Goal: Communication & Community: Connect with others

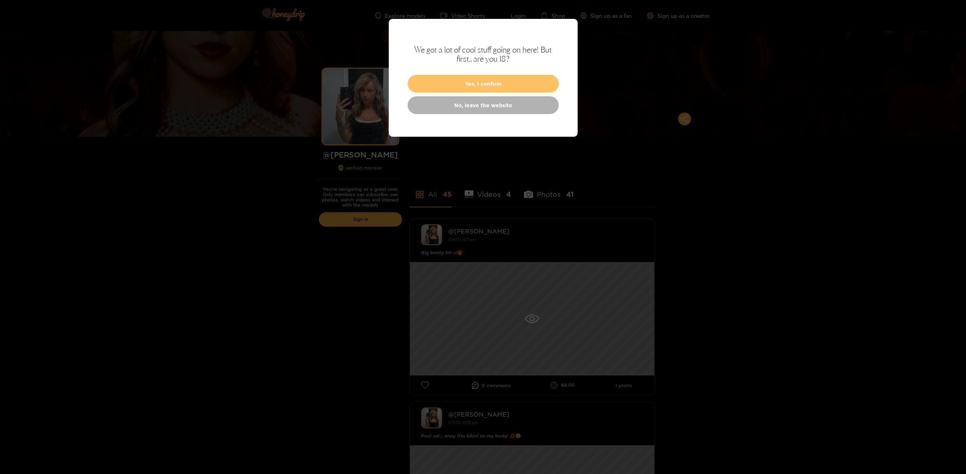
click at [537, 83] on button "Yes, I confirm" at bounding box center [483, 84] width 151 height 18
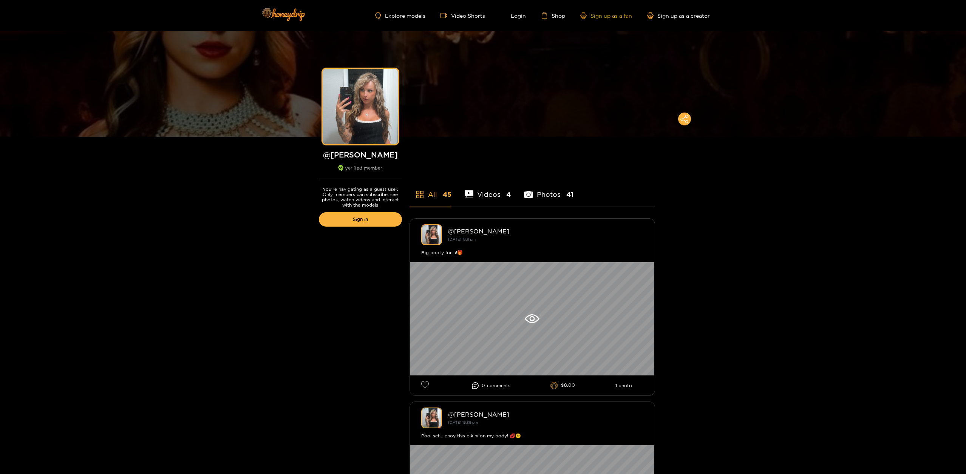
click at [615, 16] on link "Sign up as a fan" at bounding box center [607, 15] width 52 height 6
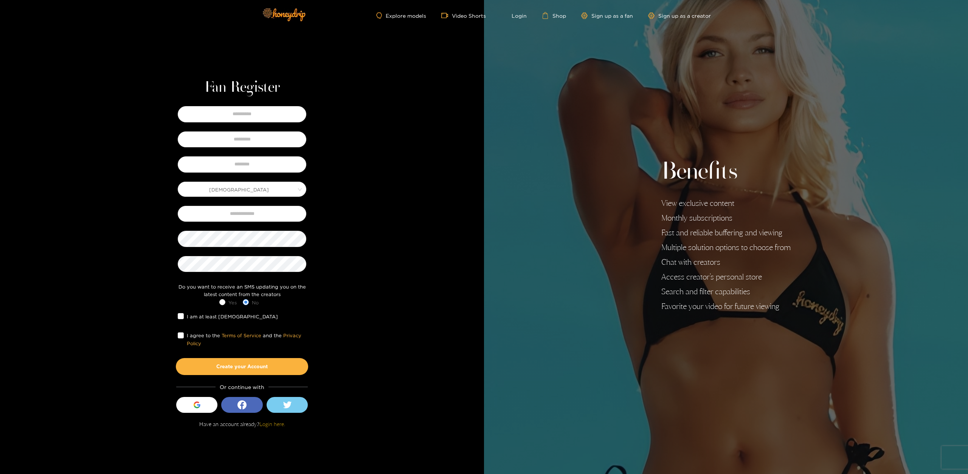
click at [273, 425] on link "Login here." at bounding box center [272, 424] width 26 height 6
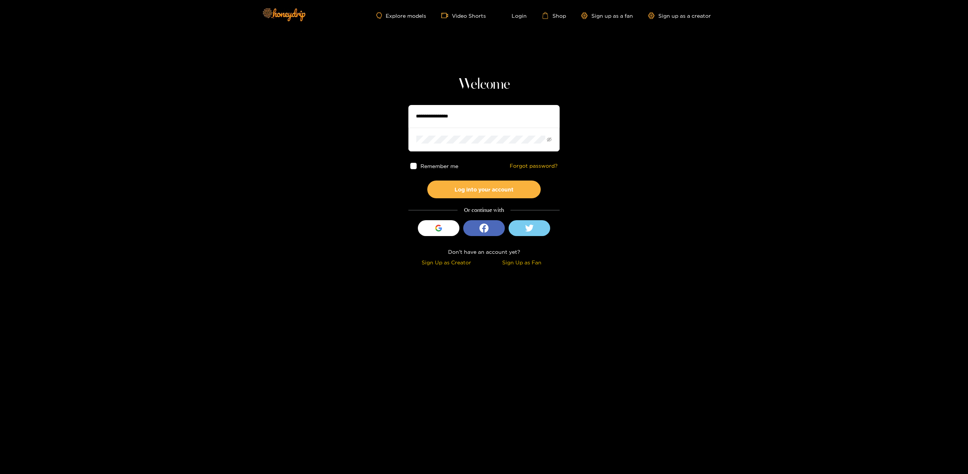
type input "*********"
click at [466, 191] on button "Log into your account" at bounding box center [483, 190] width 113 height 18
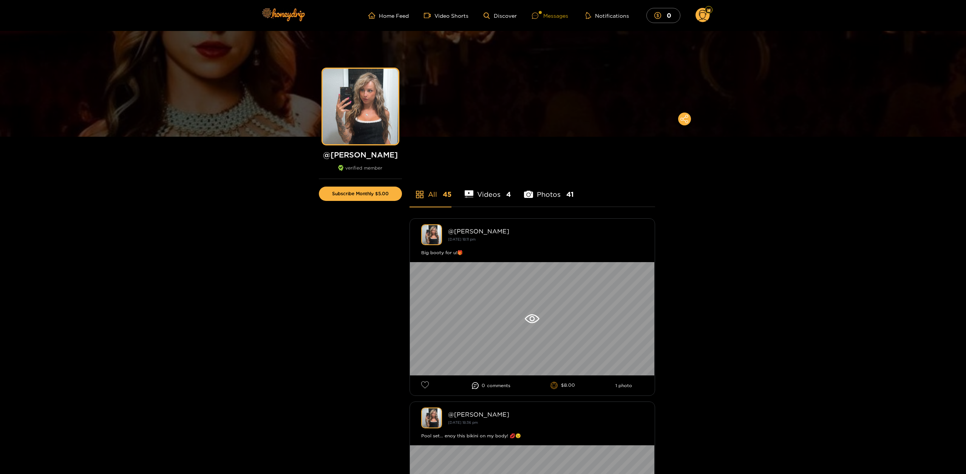
click at [559, 17] on div "Messages" at bounding box center [550, 15] width 36 height 9
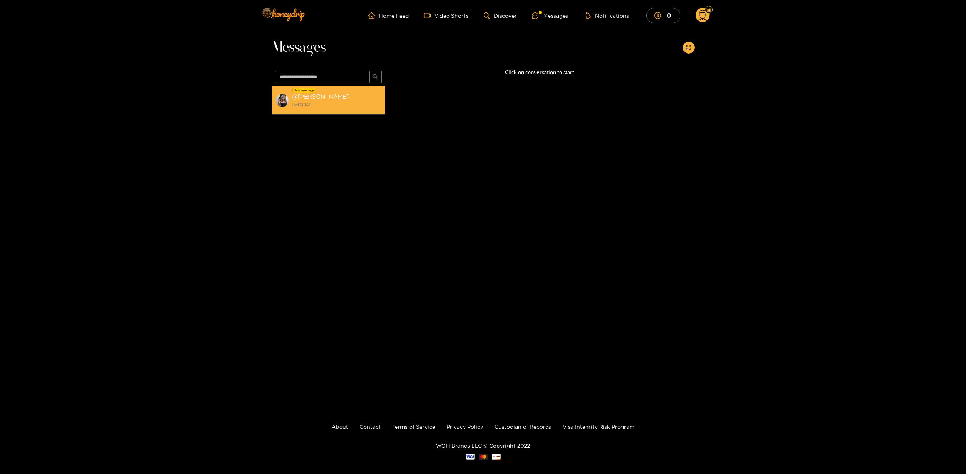
click at [326, 100] on div "@ [PERSON_NAME] [DATE] 11:27" at bounding box center [336, 100] width 89 height 17
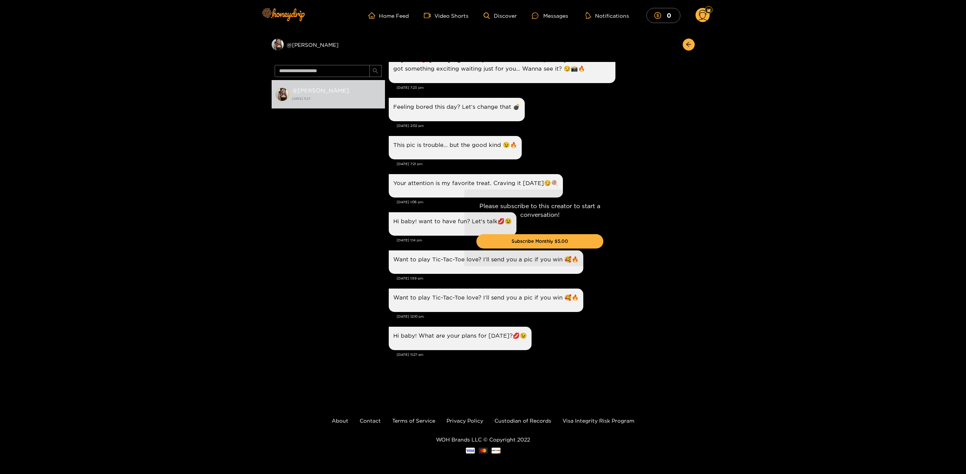
click at [646, 277] on div "Please subscribe to this creator to start a conversation! Subscribe Monthly $5.…" at bounding box center [540, 228] width 310 height 332
click at [565, 242] on button "Subscribe Monthly $5.00" at bounding box center [540, 241] width 127 height 14
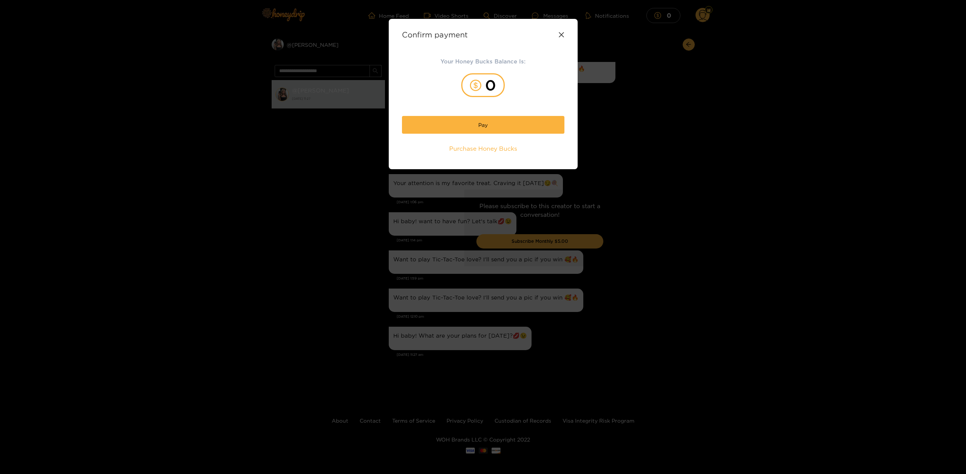
click at [618, 111] on div "Confirm payment Your Honey Bucks Balance Is: 0 Pay Purchase Honey Bucks" at bounding box center [483, 237] width 966 height 474
click at [561, 35] on icon at bounding box center [562, 35] width 6 height 6
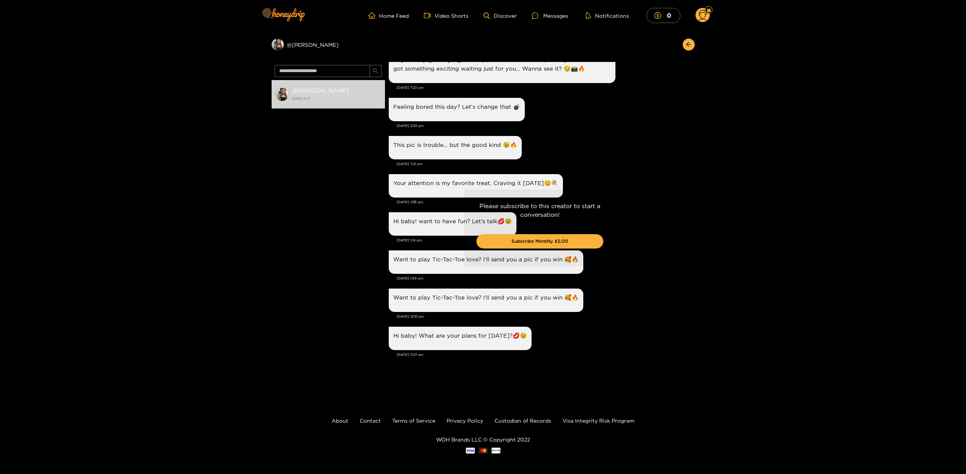
drag, startPoint x: 695, startPoint y: 284, endPoint x: 695, endPoint y: 236, distance: 48.4
click at [695, 241] on div "Preview @ kendra @ kendra 17 July 2025 11:27 Kendra Hagan Let me be the highlig…" at bounding box center [483, 212] width 966 height 363
click at [655, 169] on div "Please subscribe to this creator to start a conversation! Subscribe Monthly $5.…" at bounding box center [540, 228] width 310 height 332
click at [808, 169] on div "Preview @ kendra @ kendra 17 July 2025 11:27 Kendra Hagan Let me be the highlig…" at bounding box center [483, 212] width 966 height 363
click at [811, 163] on div "Preview @ kendra @ kendra 17 July 2025 11:27 Kendra Hagan Let me be the highlig…" at bounding box center [483, 212] width 966 height 363
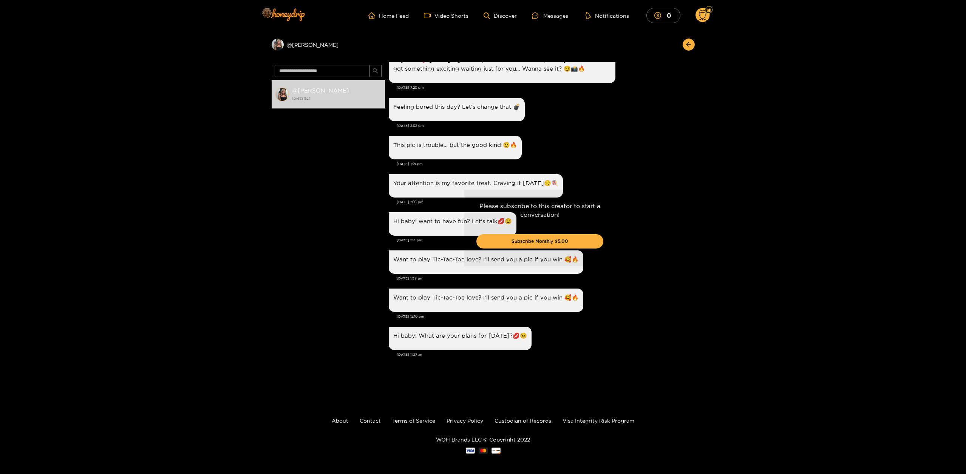
click at [652, 175] on div "Please subscribe to this creator to start a conversation! Subscribe Monthly $5.…" at bounding box center [540, 228] width 310 height 332
click at [689, 44] on icon "arrow-left" at bounding box center [689, 45] width 6 height 6
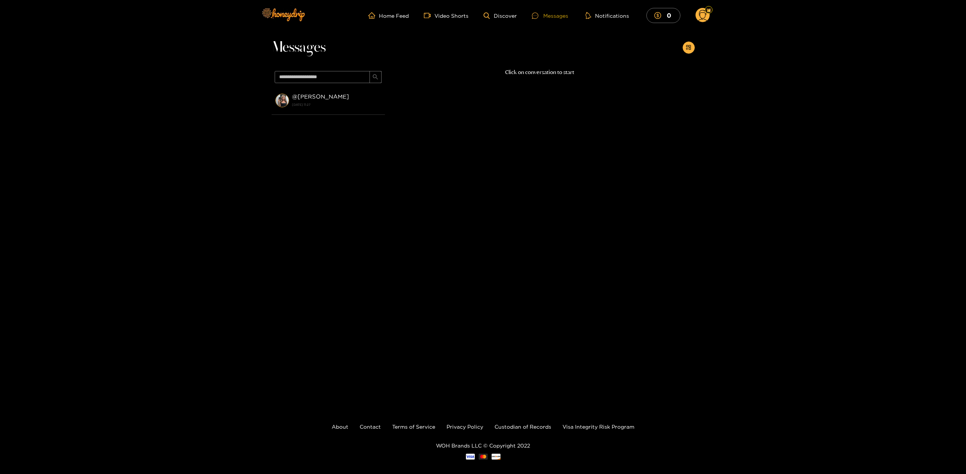
click at [550, 13] on div "Messages" at bounding box center [550, 15] width 36 height 9
click at [262, 105] on div "Messages @ kendra 17 July 2025 11:27 Click on conversation to start" at bounding box center [483, 215] width 966 height 369
click at [296, 97] on strong "@ kendra" at bounding box center [320, 96] width 57 height 6
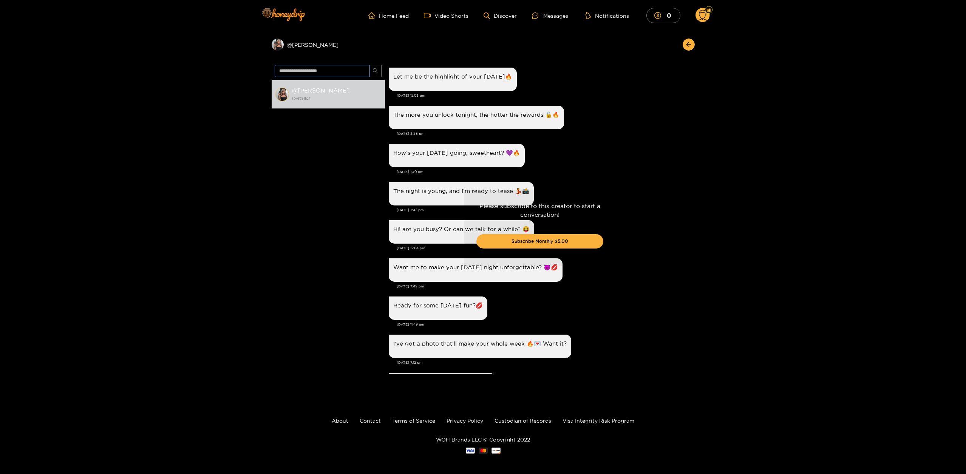
scroll to position [666, 0]
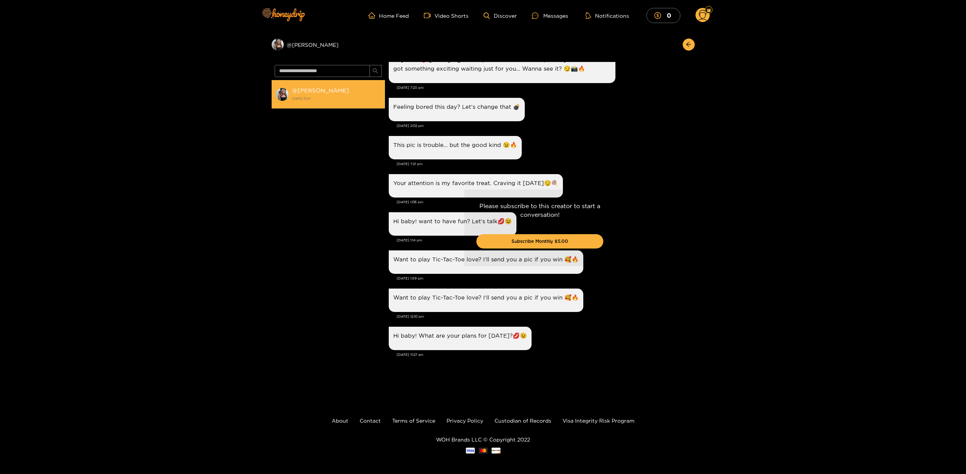
click at [291, 87] on li "@ [PERSON_NAME] [DATE] 11:27" at bounding box center [328, 94] width 113 height 29
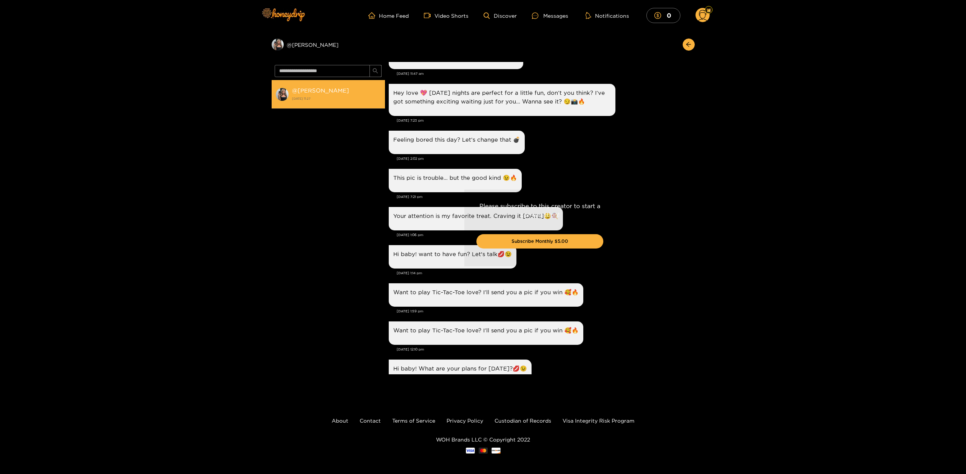
click at [285, 91] on img at bounding box center [283, 95] width 14 height 14
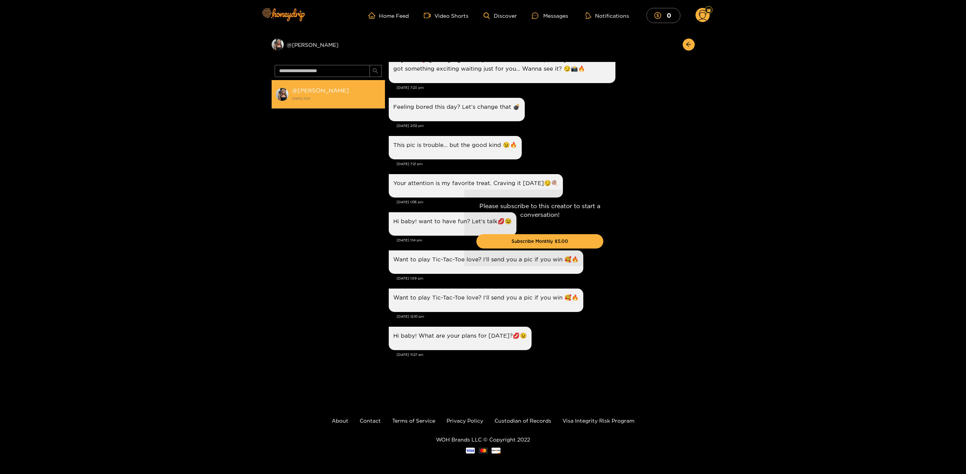
click at [285, 91] on img at bounding box center [283, 95] width 14 height 14
click at [710, 12] on img at bounding box center [709, 10] width 5 height 5
click at [656, 17] on icon "dollar" at bounding box center [658, 15] width 7 height 7
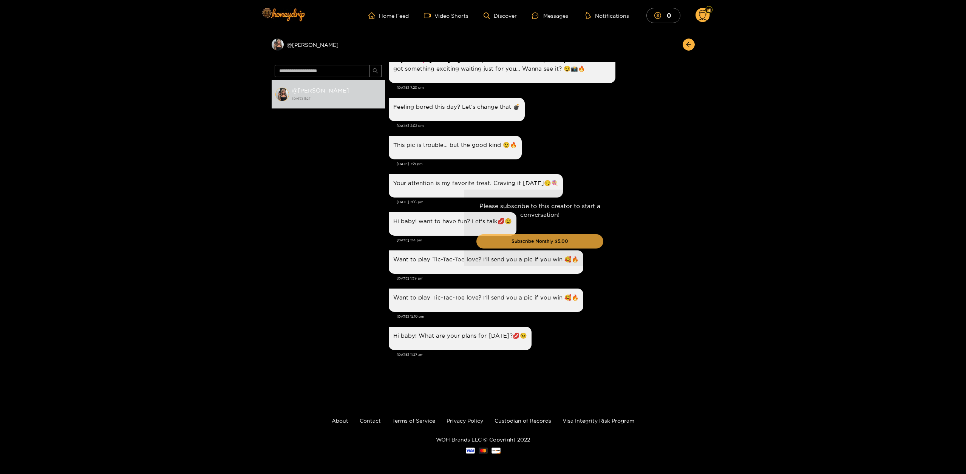
click at [547, 238] on button "Subscribe Monthly $5.00" at bounding box center [540, 241] width 127 height 14
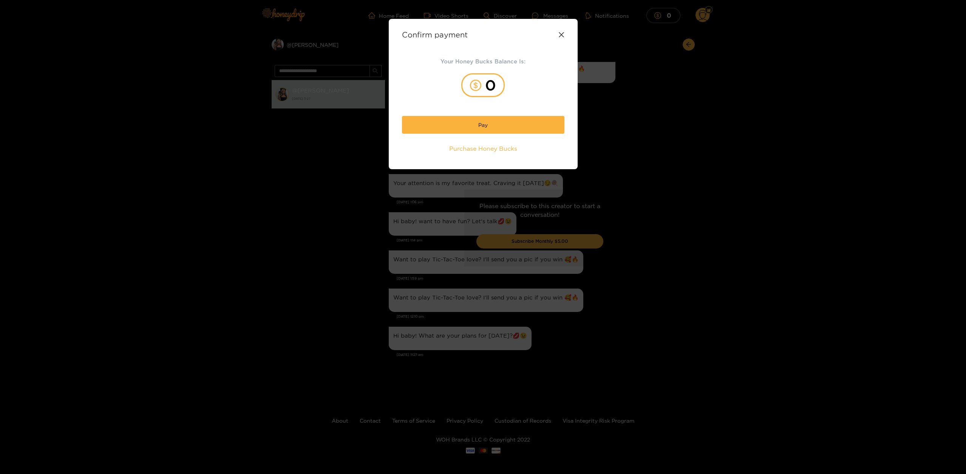
click at [677, 121] on div "Confirm payment Your Honey Bucks Balance Is: 0 Pay Purchase Honey Bucks" at bounding box center [483, 237] width 966 height 474
drag, startPoint x: 118, startPoint y: 44, endPoint x: 91, endPoint y: 36, distance: 27.9
click at [117, 44] on div "Confirm payment Your Honey Bucks Balance Is: 0 Pay Purchase Honey Bucks" at bounding box center [483, 237] width 966 height 474
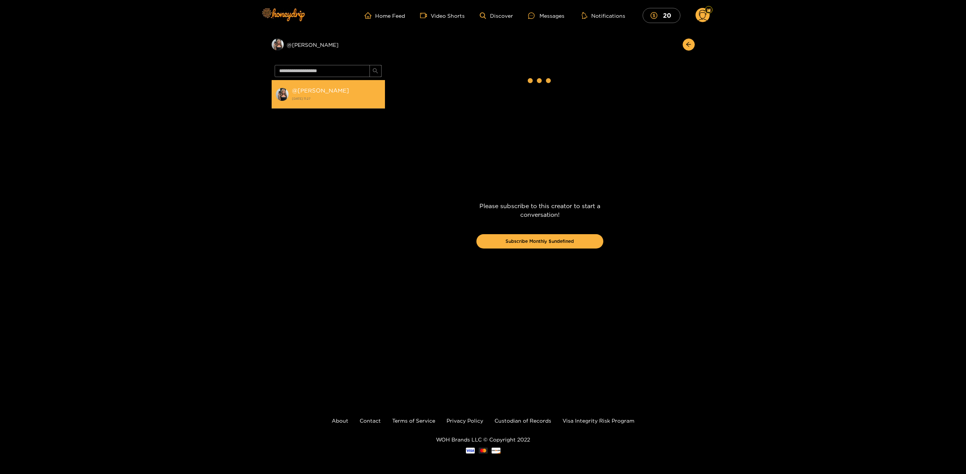
click at [335, 104] on li "@ [PERSON_NAME] [DATE] 11:27" at bounding box center [328, 94] width 113 height 29
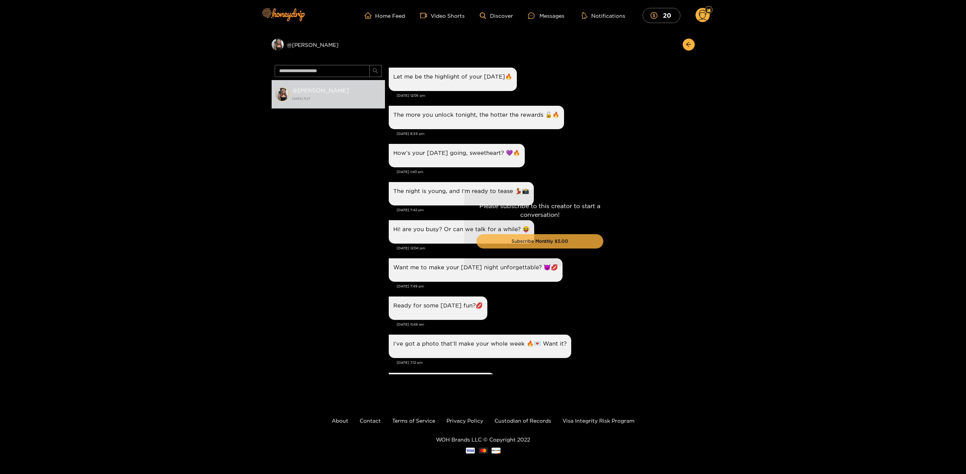
scroll to position [666, 0]
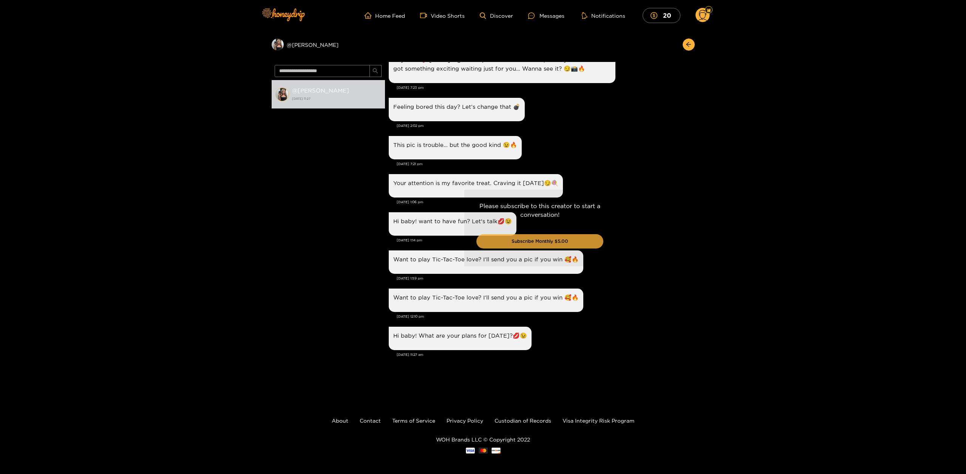
click at [530, 242] on button "Subscribe Monthly $5.00" at bounding box center [540, 241] width 127 height 14
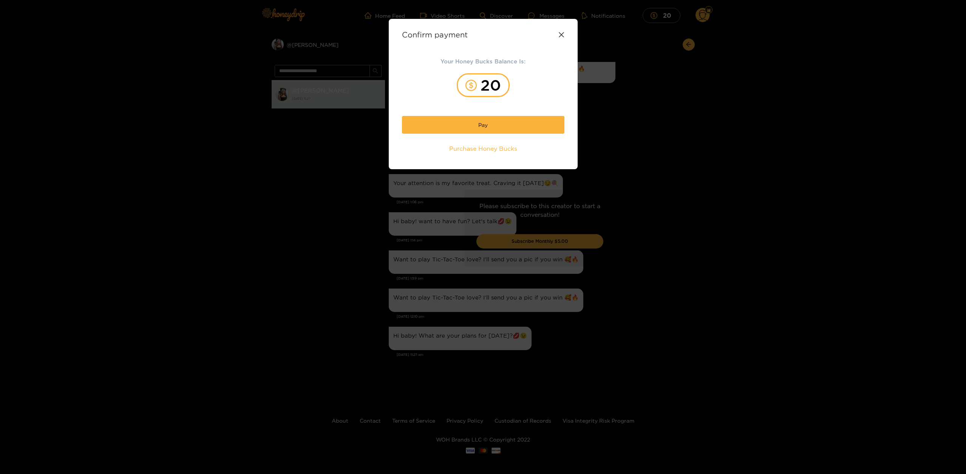
drag, startPoint x: 500, startPoint y: 120, endPoint x: 561, endPoint y: 126, distance: 60.8
click at [500, 120] on button "Pay" at bounding box center [483, 125] width 163 height 18
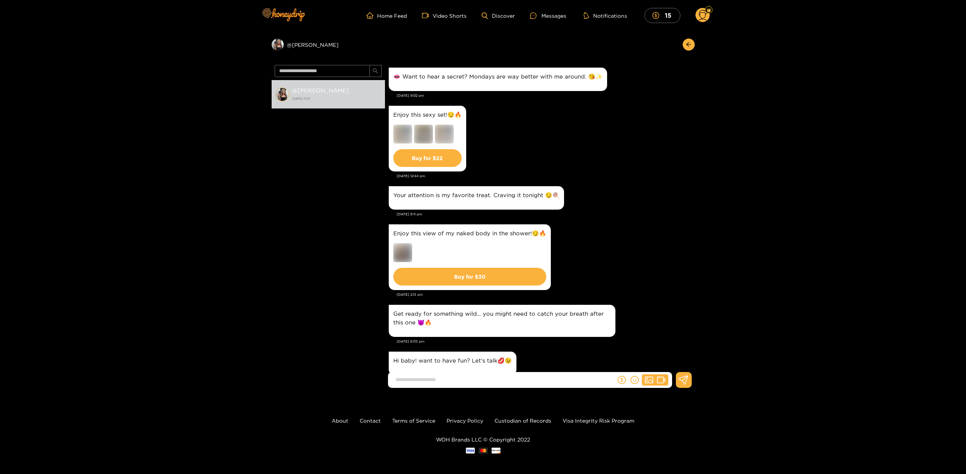
click at [422, 131] on img at bounding box center [423, 134] width 19 height 19
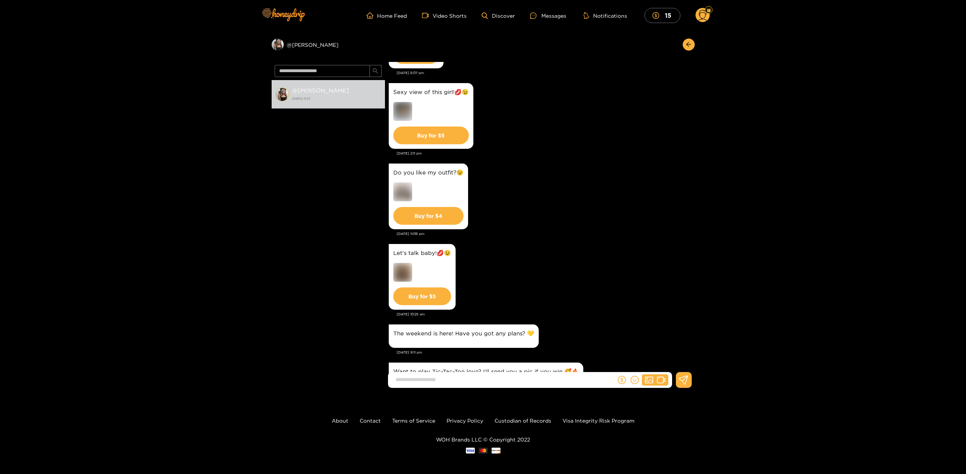
scroll to position [1270, 0]
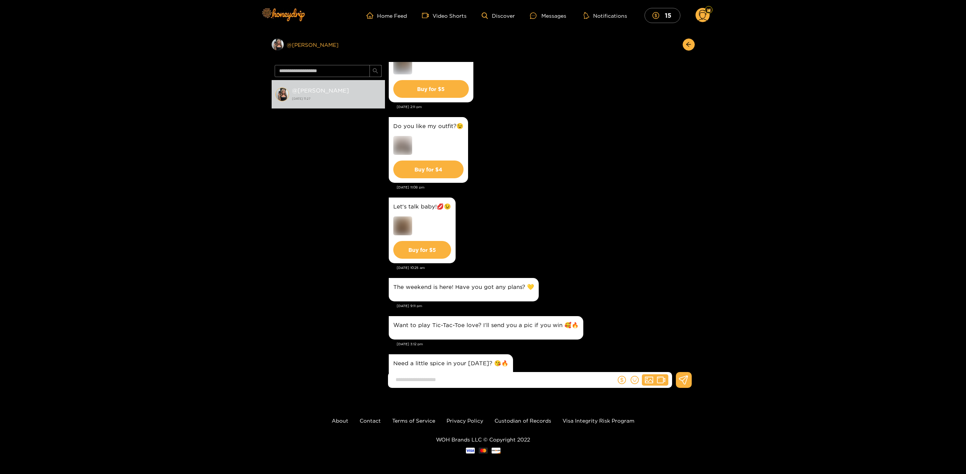
click at [299, 47] on div "Preview @ kendra" at bounding box center [328, 45] width 113 height 12
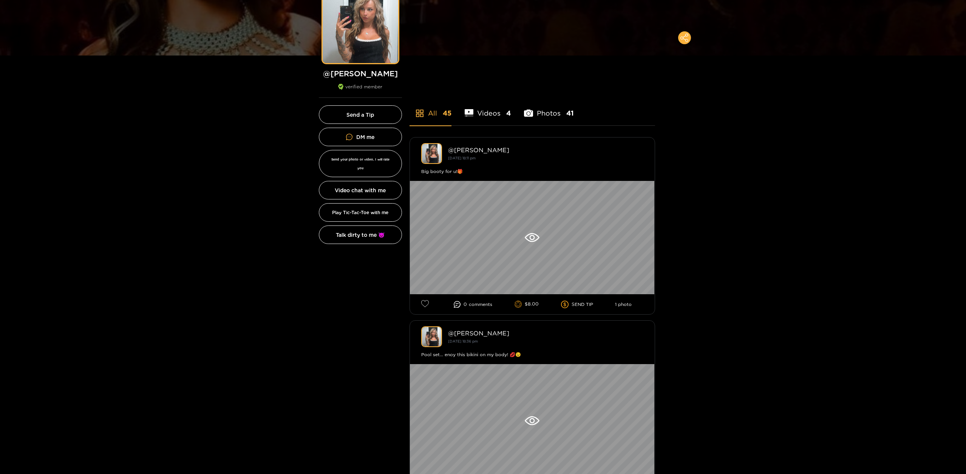
scroll to position [91, 0]
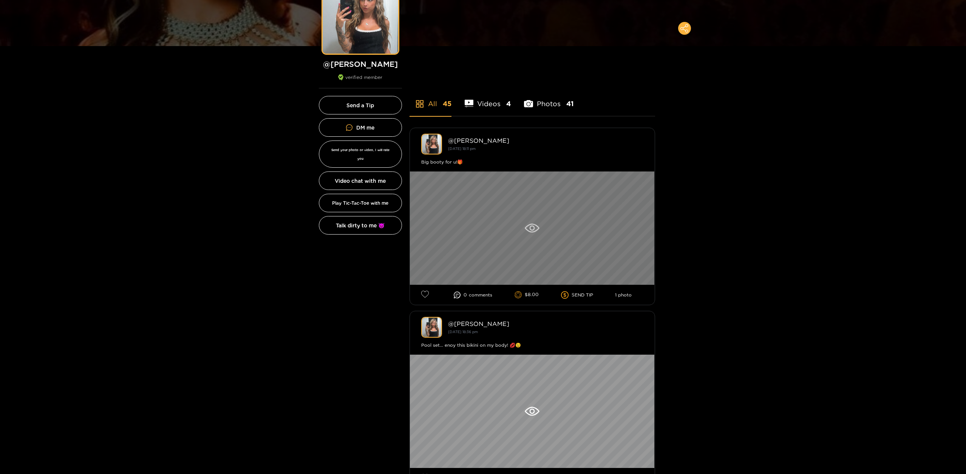
click at [539, 223] on div at bounding box center [532, 228] width 245 height 113
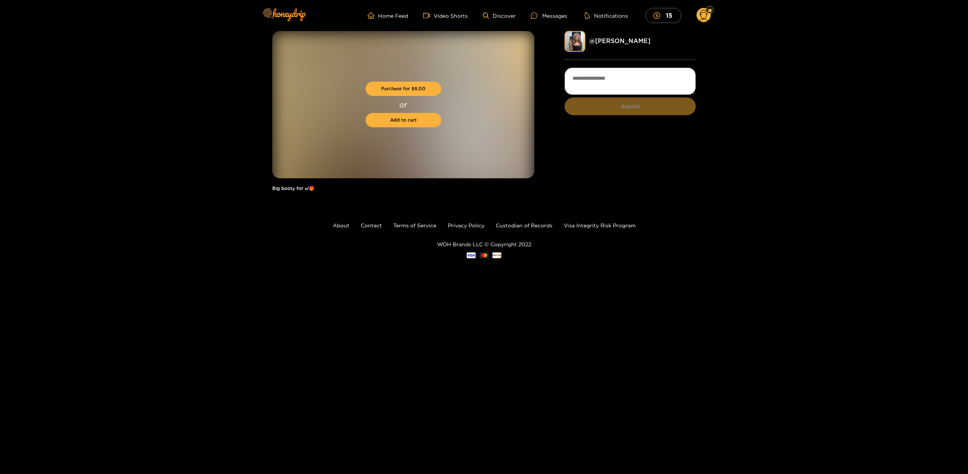
click at [177, 93] on div "Purchase for $ 8.00 or Add to cart Big booty for u!🎁 @ kendra Submit" at bounding box center [484, 115] width 968 height 168
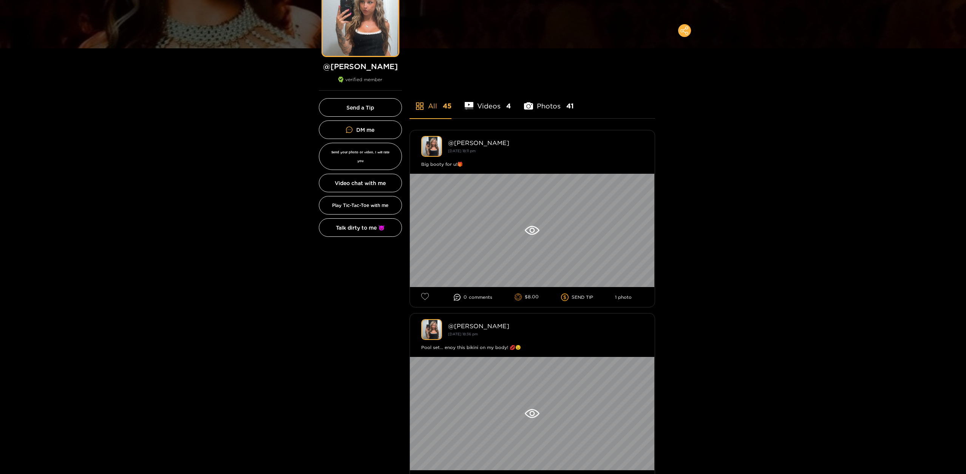
scroll to position [45, 0]
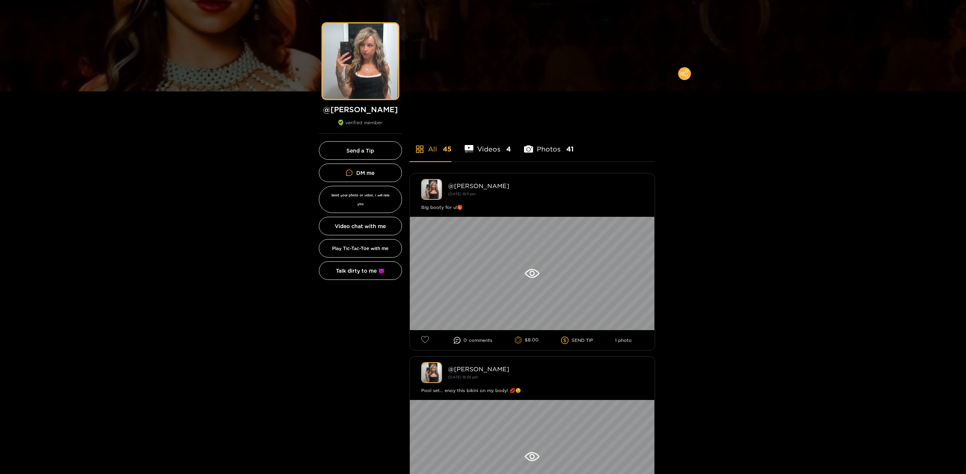
click at [492, 149] on li "Videos 4" at bounding box center [488, 144] width 46 height 34
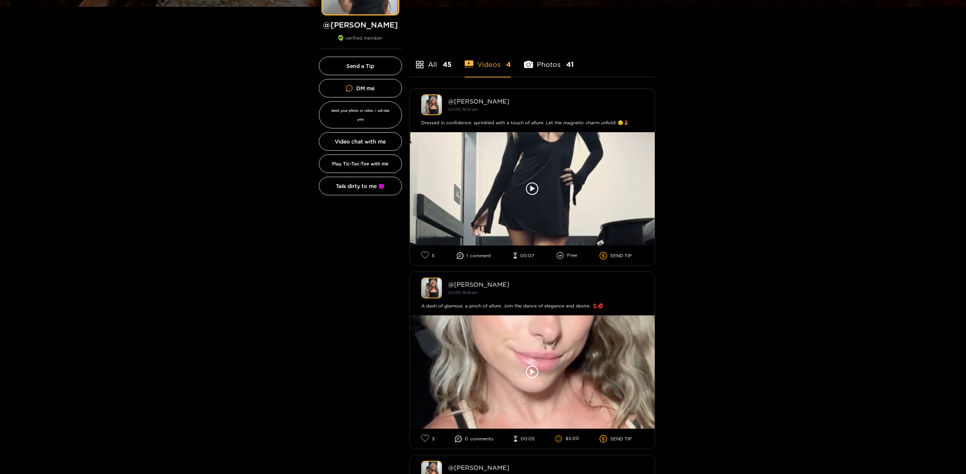
scroll to position [136, 0]
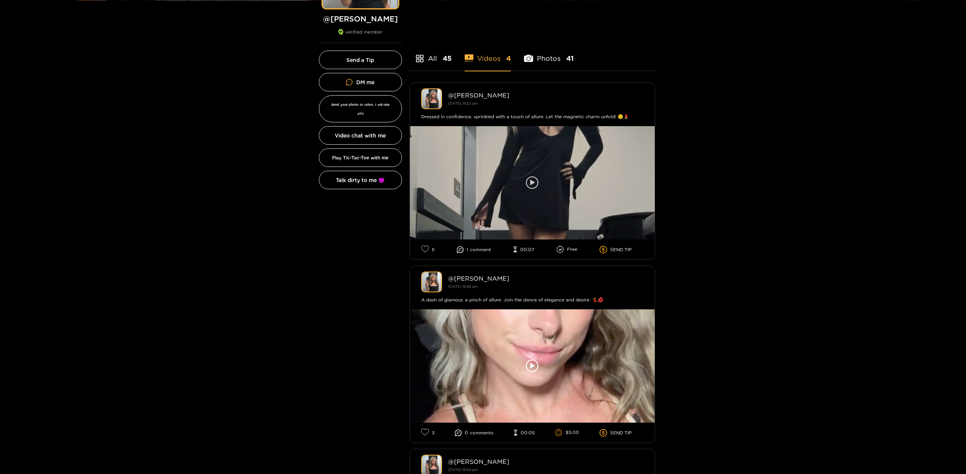
click at [541, 180] on div at bounding box center [532, 182] width 245 height 113
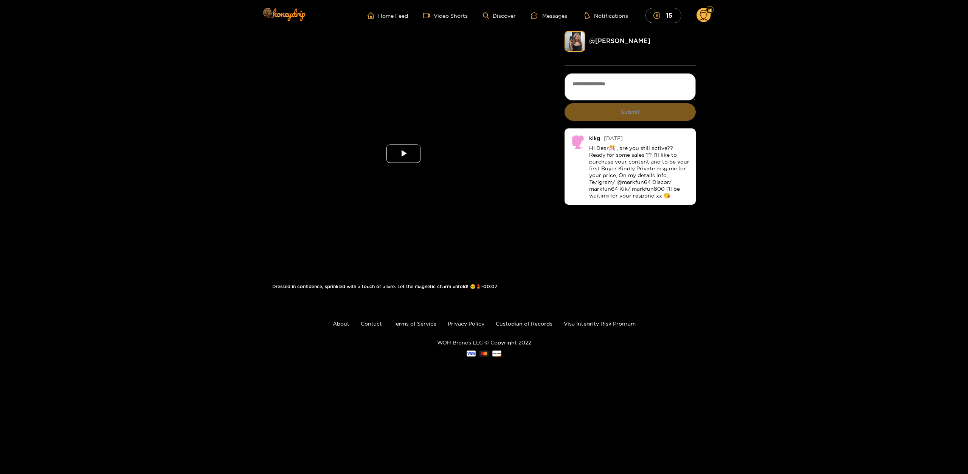
click at [403, 154] on span "Video Player" at bounding box center [403, 154] width 0 height 0
click at [407, 273] on div "Loaded : 99.76% 0:03 0:01" at bounding box center [395, 270] width 186 height 11
click at [237, 67] on div "**********" at bounding box center [484, 164] width 968 height 266
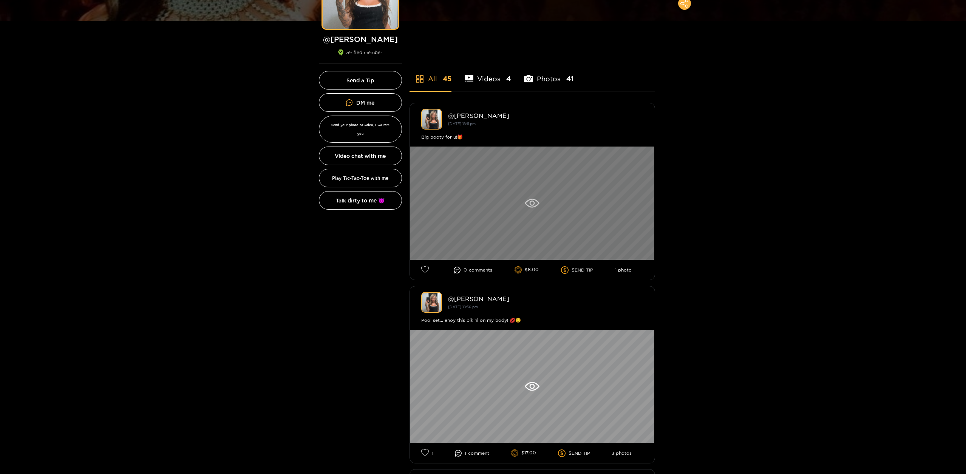
scroll to position [136, 0]
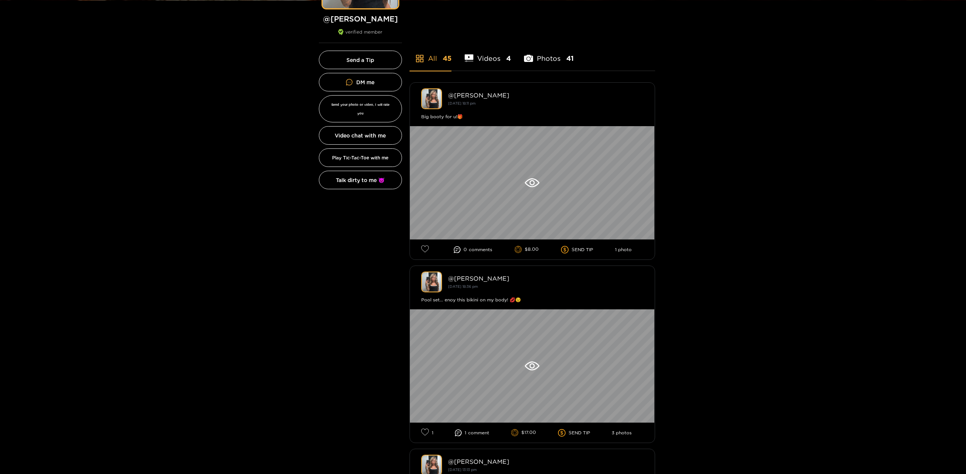
click at [563, 56] on li "Photos 41" at bounding box center [549, 54] width 50 height 34
click at [494, 65] on li "Videos 4" at bounding box center [488, 54] width 46 height 34
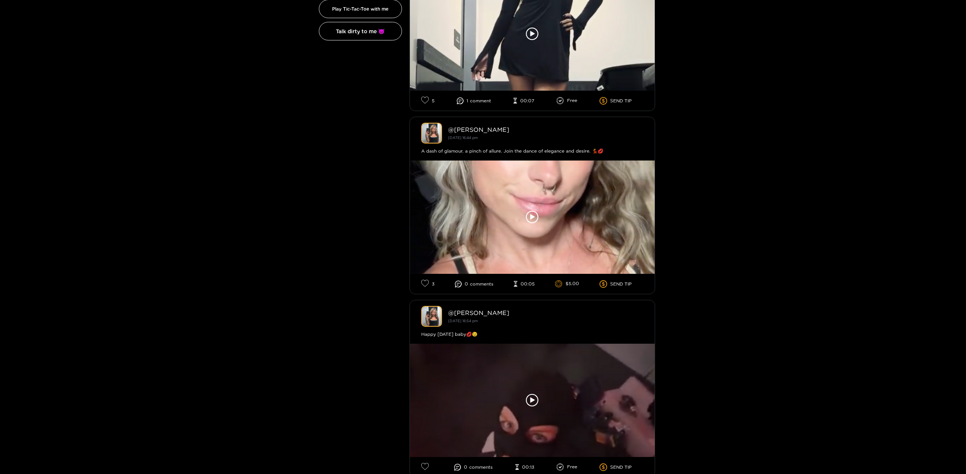
scroll to position [318, 0]
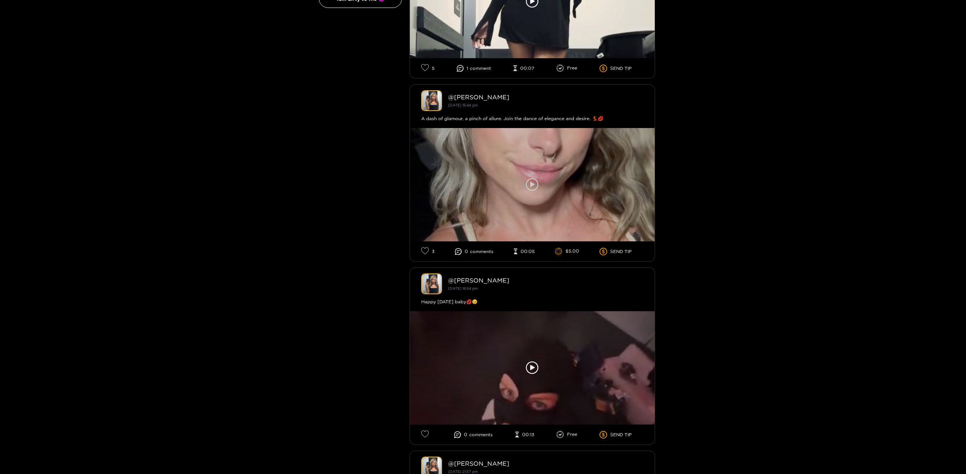
click at [577, 183] on div at bounding box center [532, 184] width 245 height 113
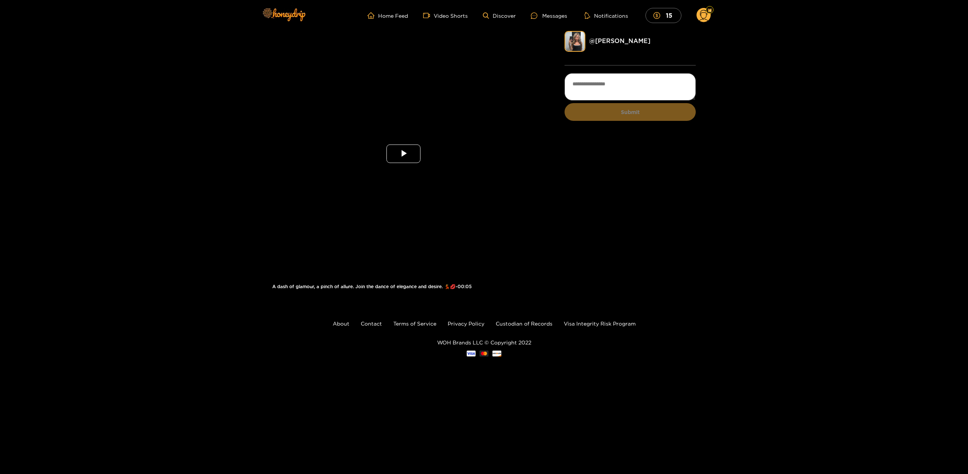
click at [403, 154] on span "Video Player" at bounding box center [403, 154] width 0 height 0
click at [396, 271] on div "Progress Bar" at bounding box center [395, 271] width 177 height 2
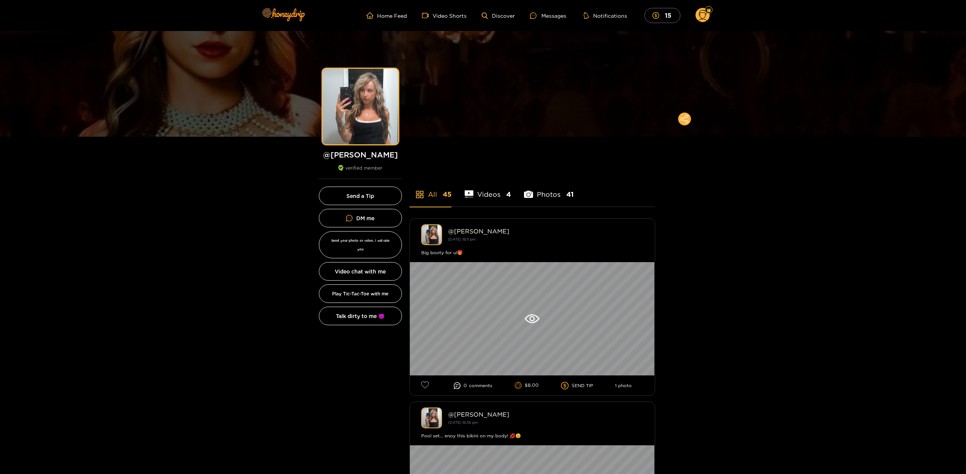
click at [515, 187] on ul "All 45 Videos 4 Photos 41" at bounding box center [533, 186] width 246 height 42
click at [507, 189] on li "Videos 4" at bounding box center [488, 190] width 46 height 34
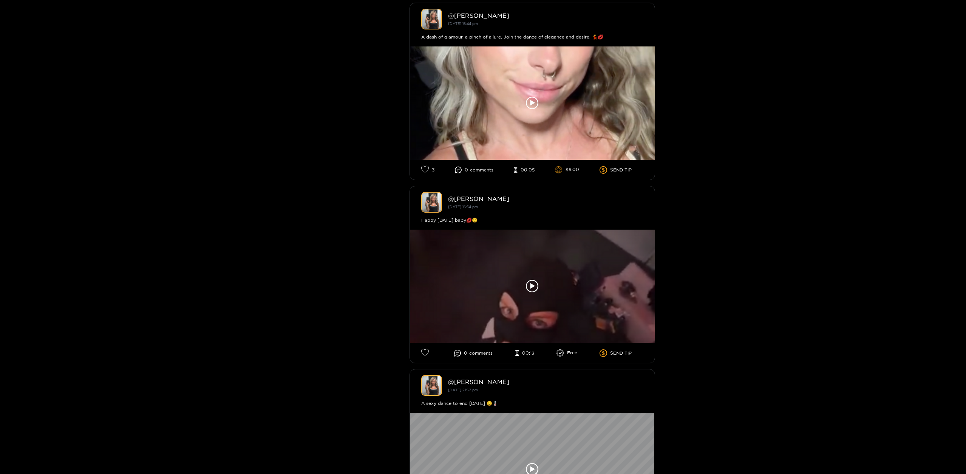
scroll to position [572, 0]
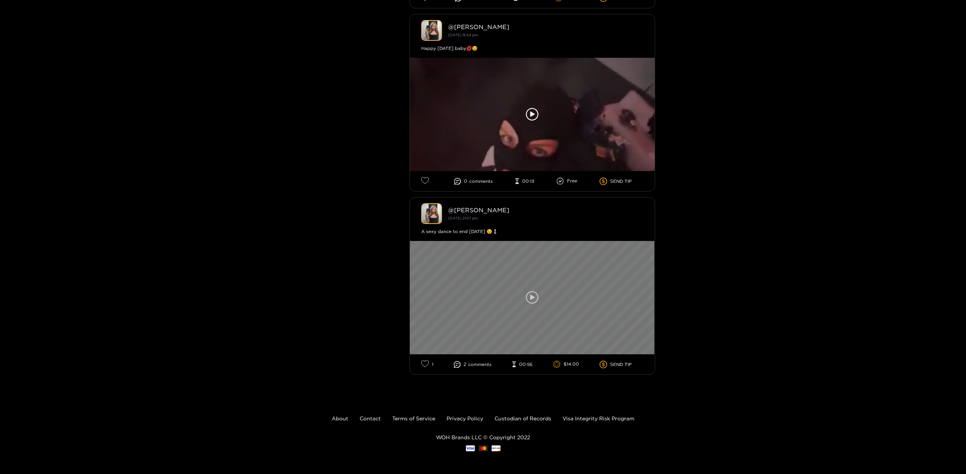
click at [541, 300] on div at bounding box center [532, 297] width 245 height 113
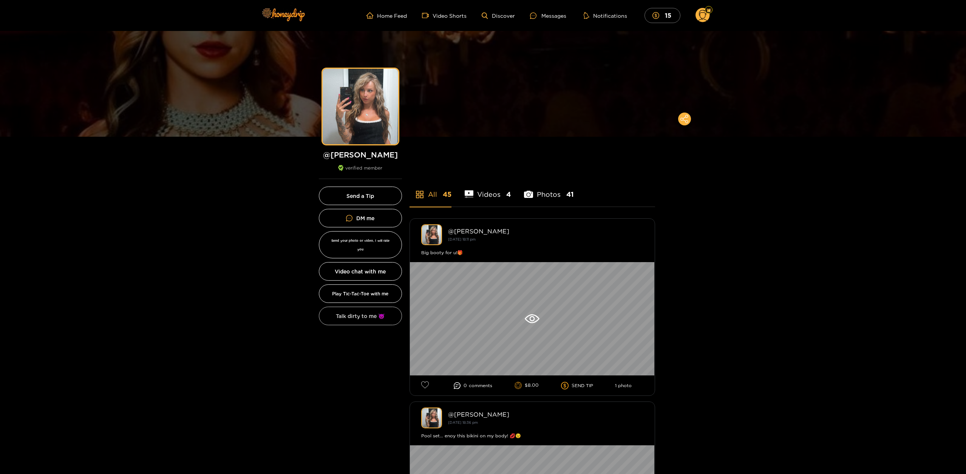
click at [374, 312] on button "Talk dirty to me 😈" at bounding box center [360, 316] width 83 height 19
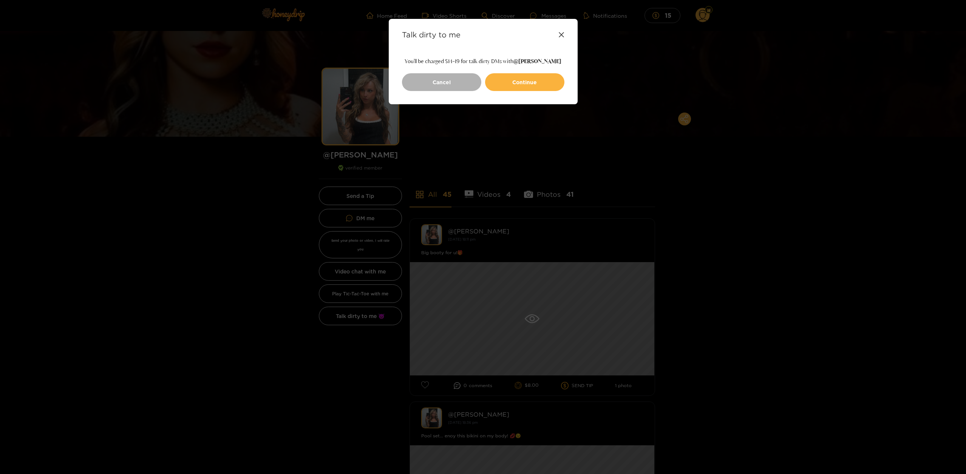
click at [245, 200] on div "Talk dirty to me You'll be charged $14-19 for talk dirty DMs with @ kendra Canc…" at bounding box center [483, 237] width 966 height 474
click at [561, 35] on icon at bounding box center [561, 34] width 5 height 5
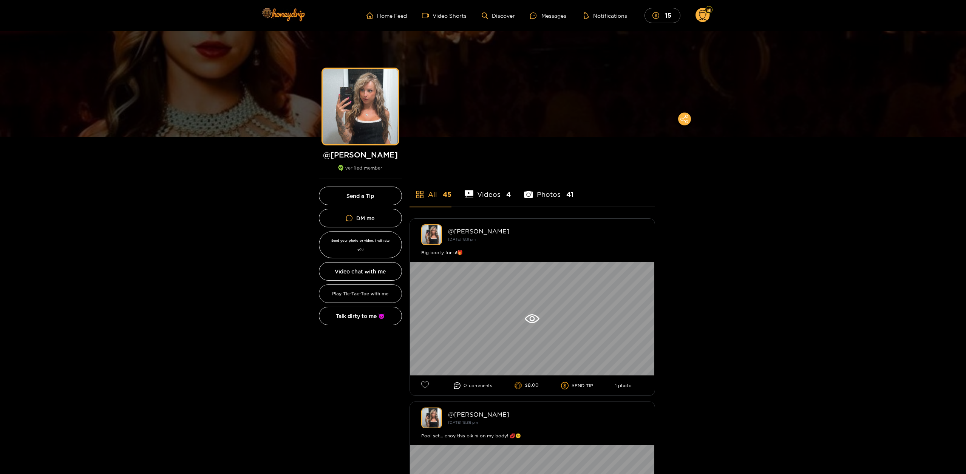
click at [379, 288] on button "Play Tic-Tac-Toe with me" at bounding box center [360, 294] width 83 height 19
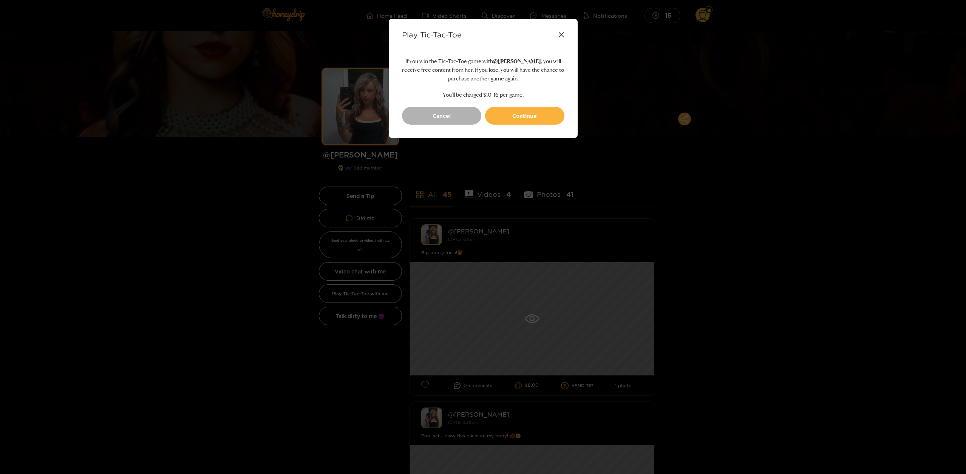
click at [561, 33] on icon at bounding box center [562, 35] width 6 height 6
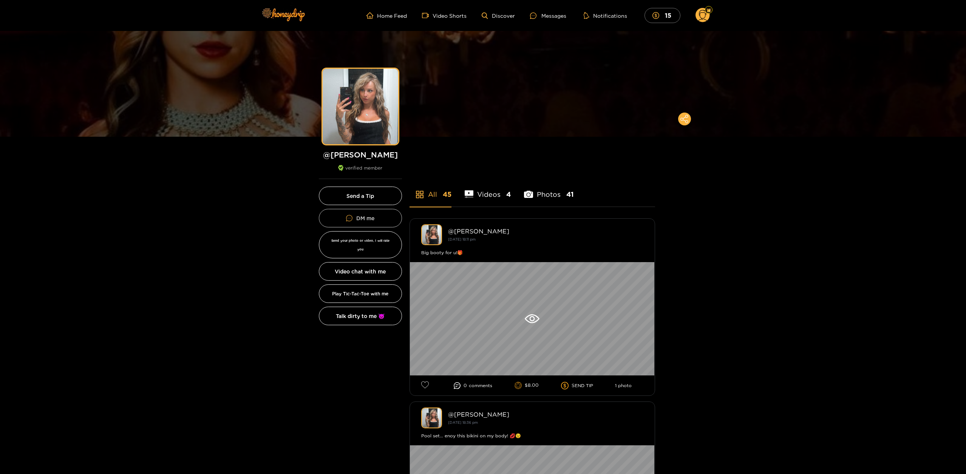
click at [377, 215] on link "DM me" at bounding box center [360, 218] width 83 height 19
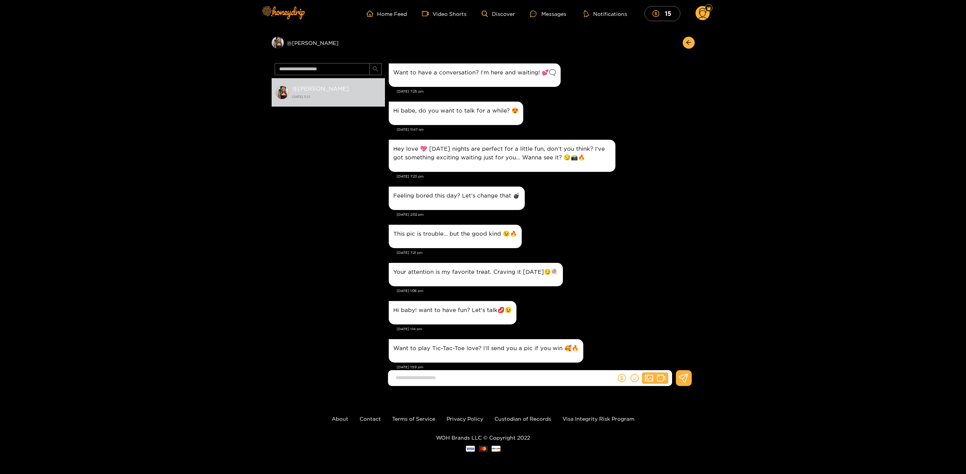
scroll to position [666, 0]
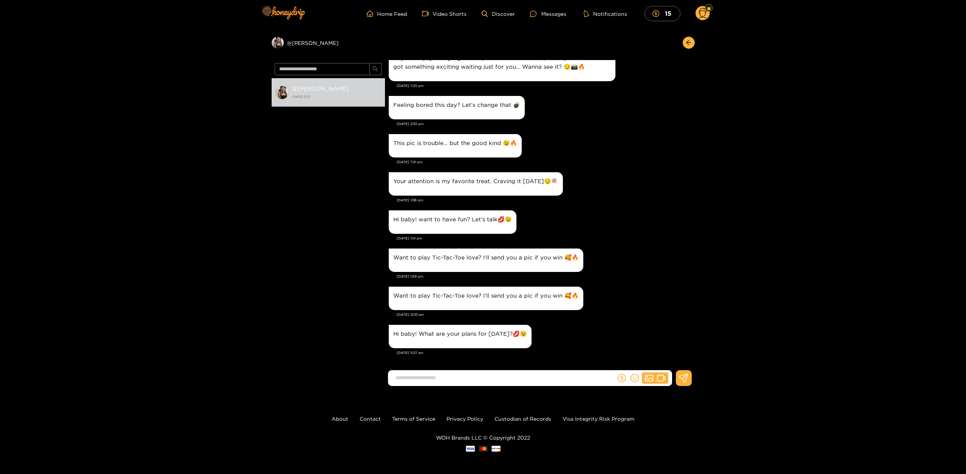
click at [533, 378] on input at bounding box center [504, 378] width 224 height 12
type input "********"
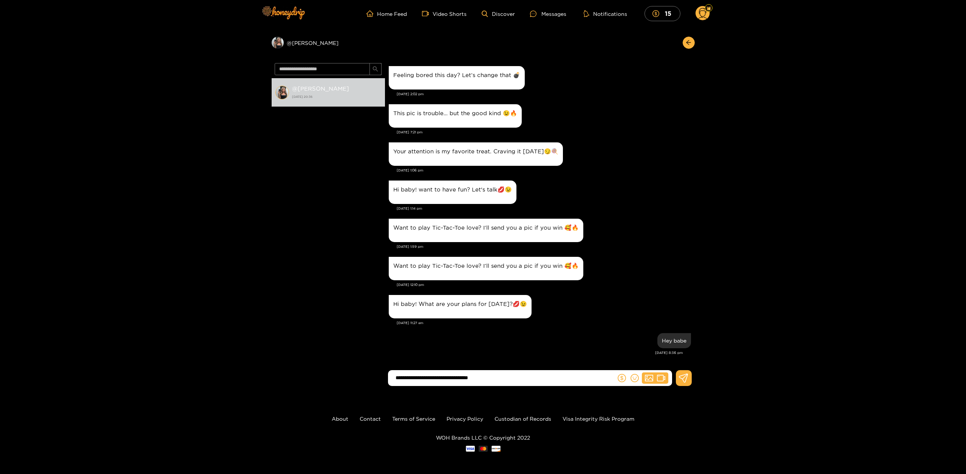
type input "**********"
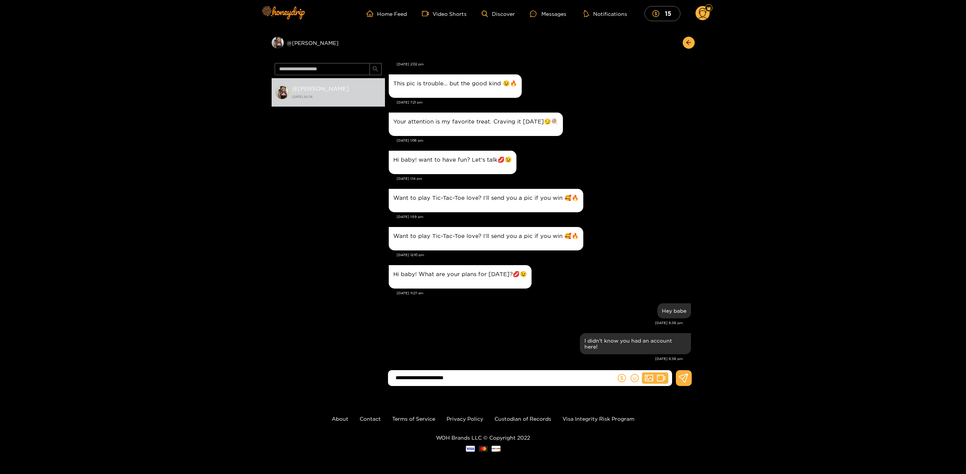
type input "**********"
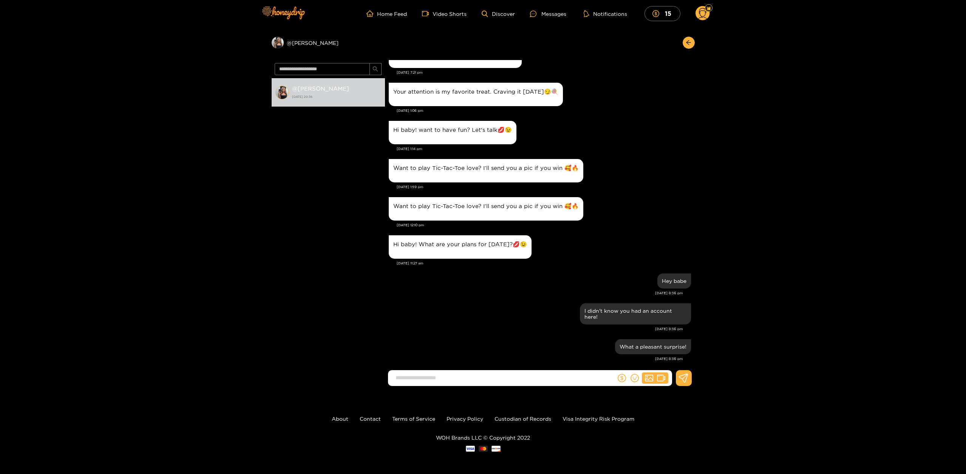
click at [817, 38] on div "Preview @ kendra @ kendra 17 August 2025 20:36 Kendra Hagan Let me be the highl…" at bounding box center [483, 210] width 966 height 363
click at [300, 41] on div "Preview @ kendra" at bounding box center [328, 43] width 113 height 12
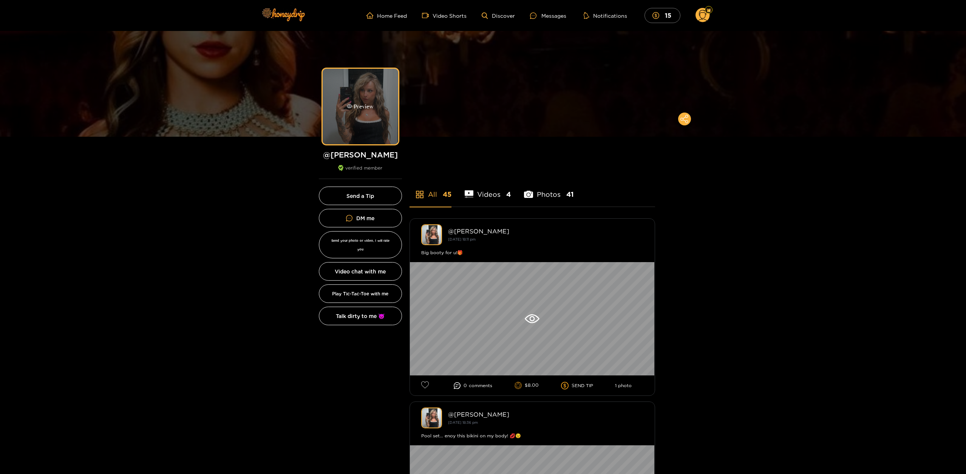
click at [386, 99] on div "Preview" at bounding box center [361, 107] width 76 height 76
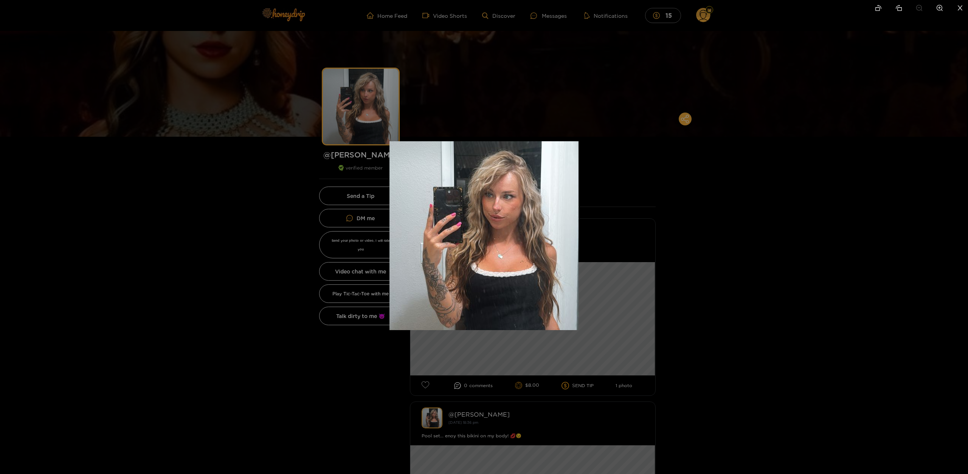
click at [219, 259] on div at bounding box center [484, 237] width 968 height 474
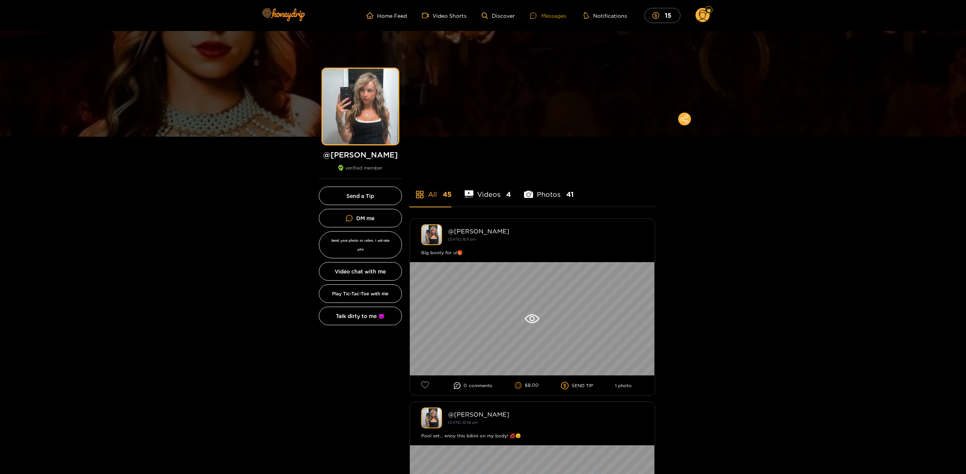
click at [538, 17] on div at bounding box center [535, 15] width 11 height 6
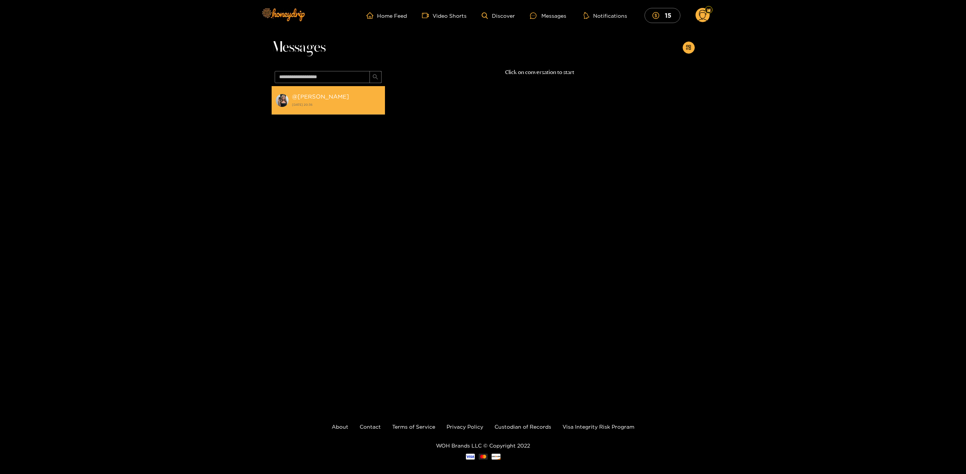
click at [350, 102] on strong "17 August 2025 20:36" at bounding box center [336, 104] width 89 height 7
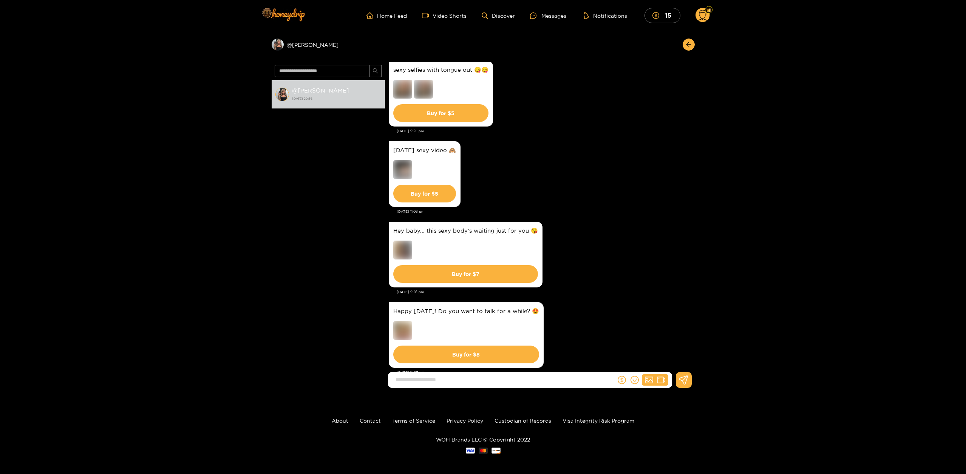
scroll to position [499, 0]
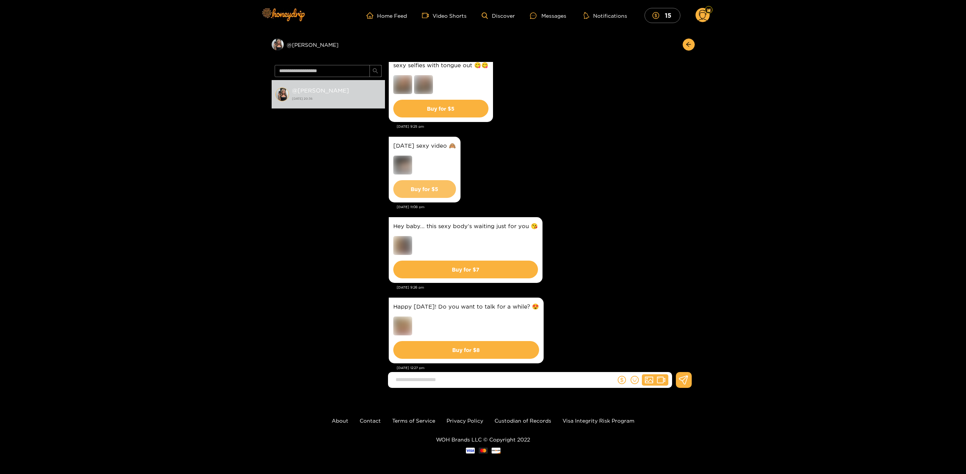
click at [435, 185] on button "Buy for $ 5" at bounding box center [424, 189] width 63 height 18
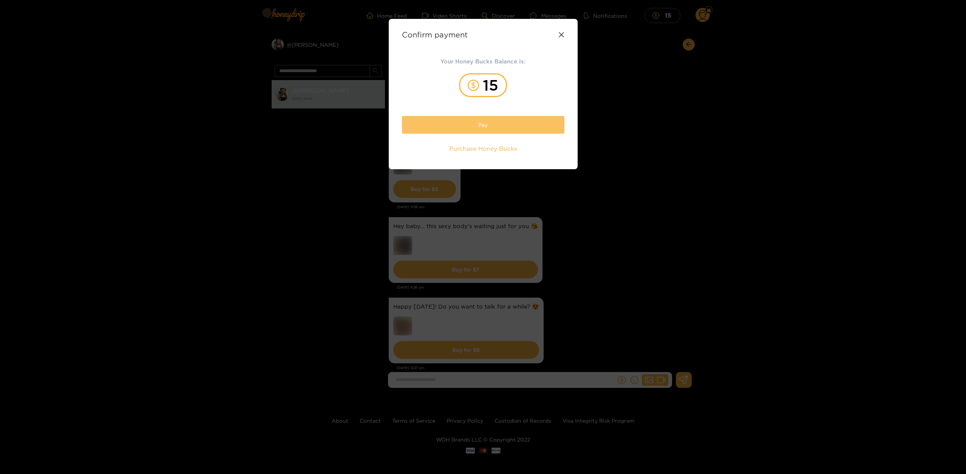
click at [497, 129] on button "Pay" at bounding box center [483, 125] width 163 height 18
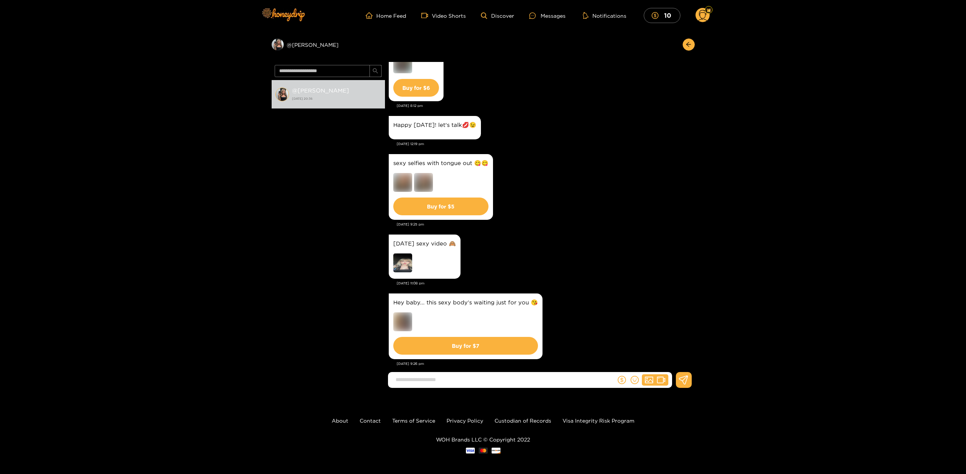
scroll to position [408, 0]
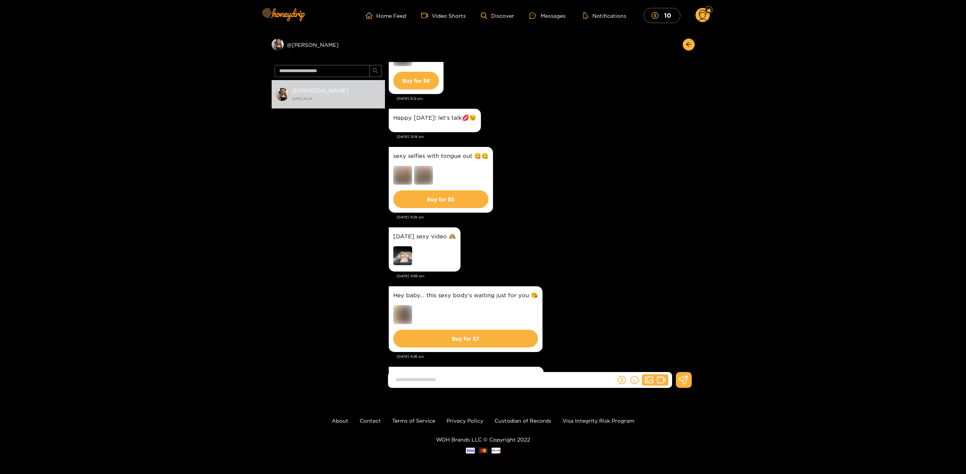
click at [402, 257] on img at bounding box center [402, 255] width 19 height 19
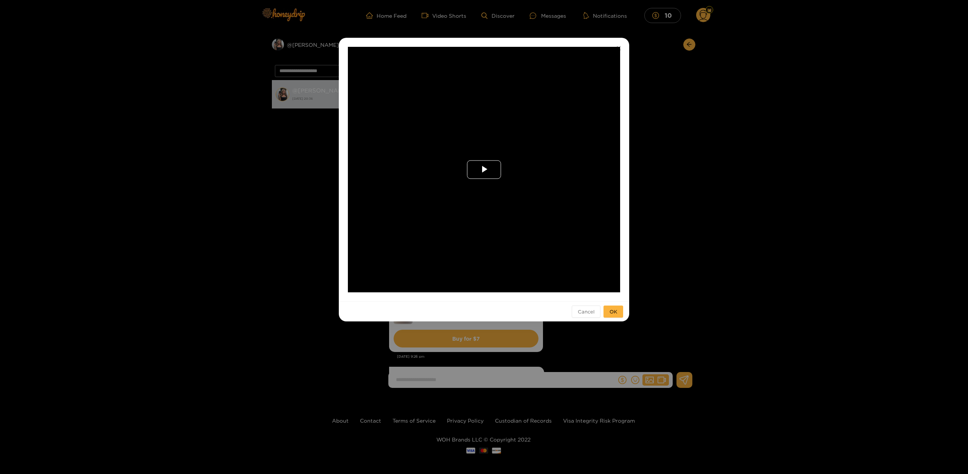
click at [484, 170] on span "Video Player" at bounding box center [484, 170] width 0 height 0
click at [616, 311] on span "OK" at bounding box center [613, 312] width 8 height 8
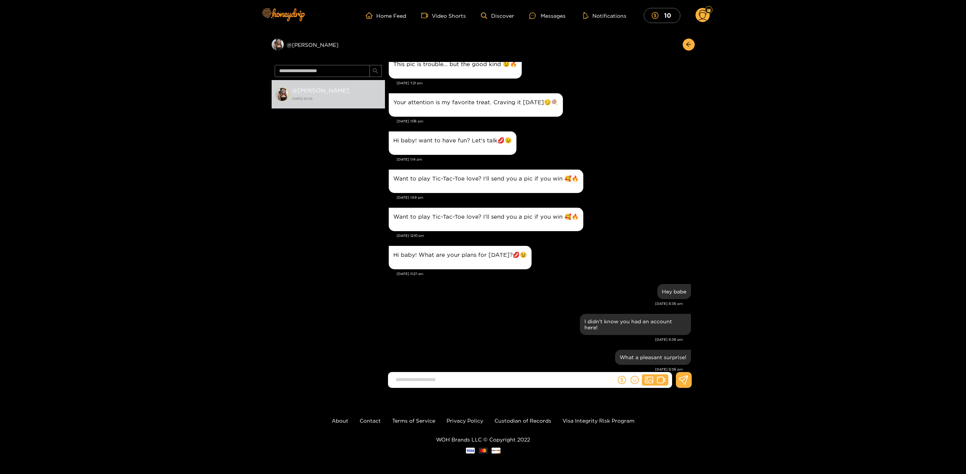
scroll to position [2, 0]
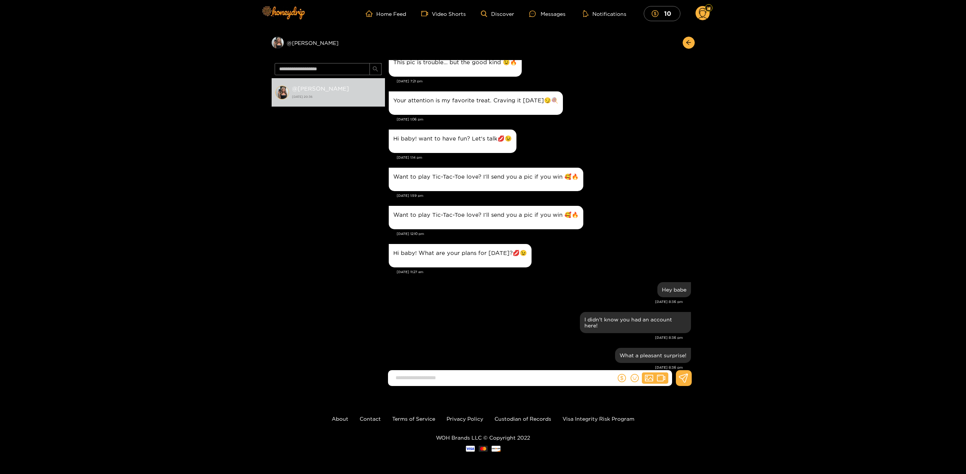
click at [583, 376] on input at bounding box center [504, 378] width 224 height 12
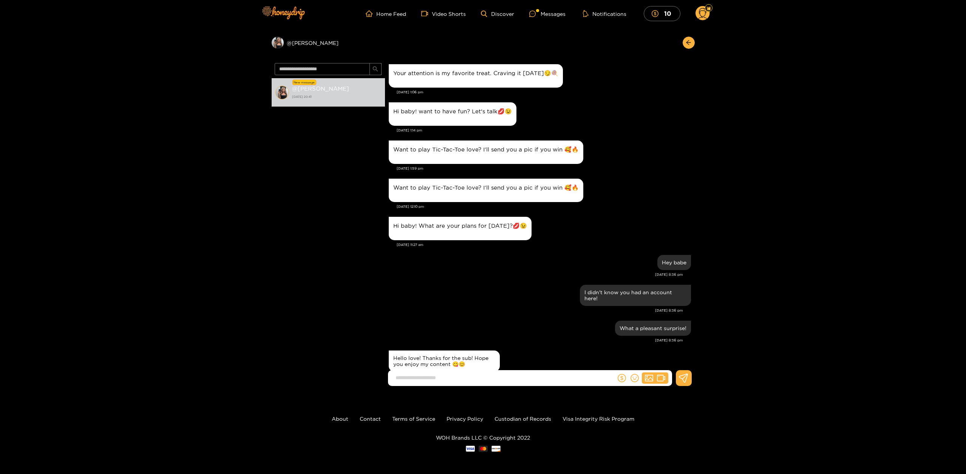
scroll to position [3352, 0]
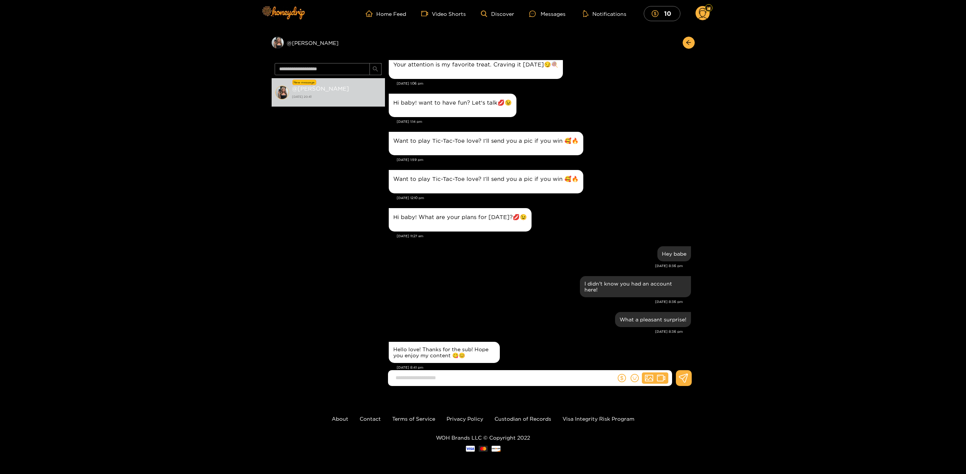
click at [507, 340] on div "Hello love! Thanks for the sub! Hope you enjoy my content 😋😊" at bounding box center [540, 352] width 302 height 25
click at [450, 346] on div "Hello love! Thanks for the sub! Hope you enjoy my content 😋😊" at bounding box center [444, 352] width 111 height 21
click at [471, 347] on div "Hello love! Thanks for the sub! Hope you enjoy my content 😋😊" at bounding box center [444, 353] width 102 height 12
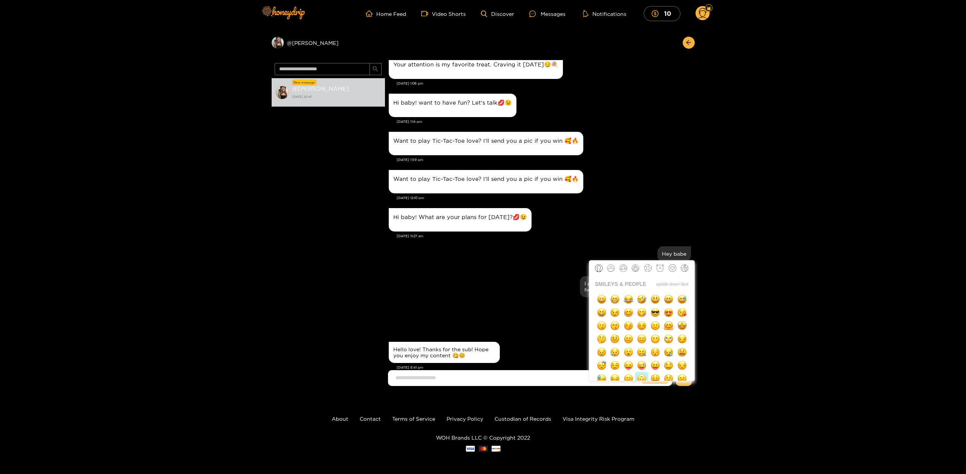
click at [637, 376] on img "button" at bounding box center [641, 378] width 9 height 9
type input "**"
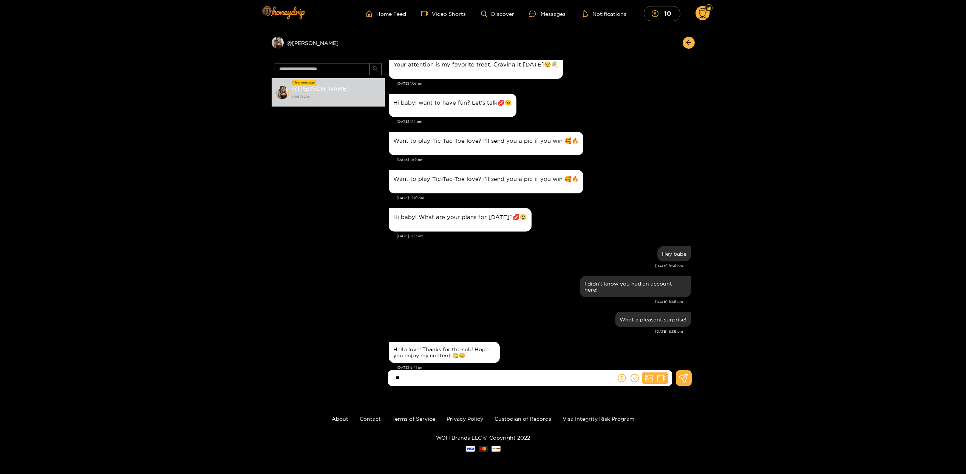
click at [514, 340] on div "Hello love! Thanks for the sub! Hope you enjoy my content 😋😊" at bounding box center [540, 352] width 302 height 25
click at [506, 375] on input "**" at bounding box center [504, 378] width 224 height 12
click at [398, 374] on input "**" at bounding box center [504, 378] width 224 height 12
click at [412, 379] on input "**" at bounding box center [504, 378] width 224 height 12
type input "*"
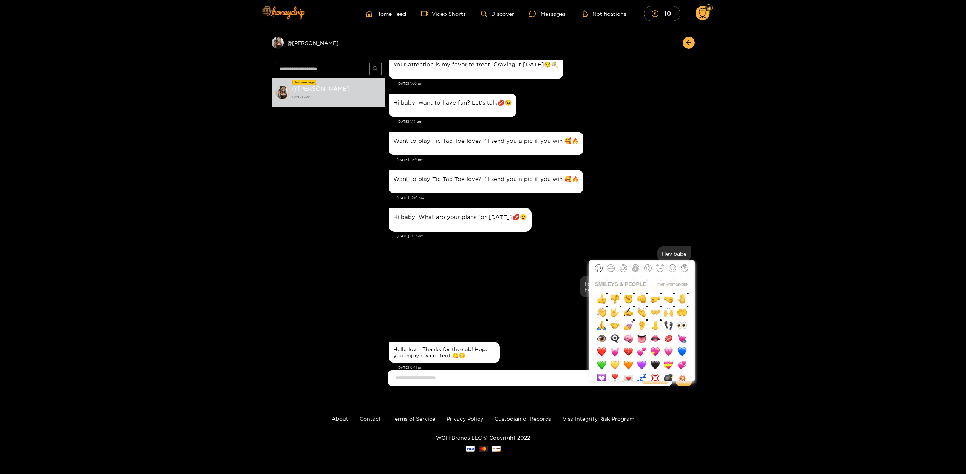
scroll to position [680, 0]
click at [604, 347] on img "button" at bounding box center [601, 346] width 9 height 9
type input "**"
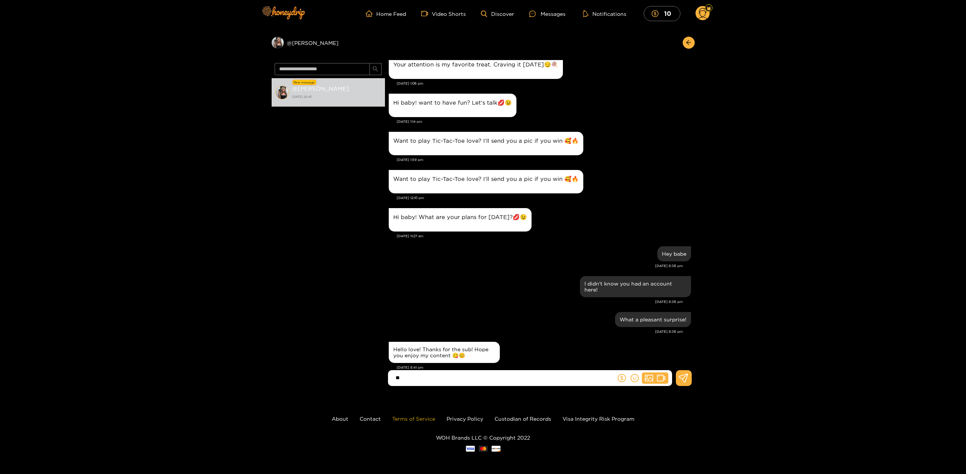
drag, startPoint x: 450, startPoint y: 378, endPoint x: 397, endPoint y: 416, distance: 64.8
click at [451, 378] on input "**" at bounding box center [504, 378] width 224 height 12
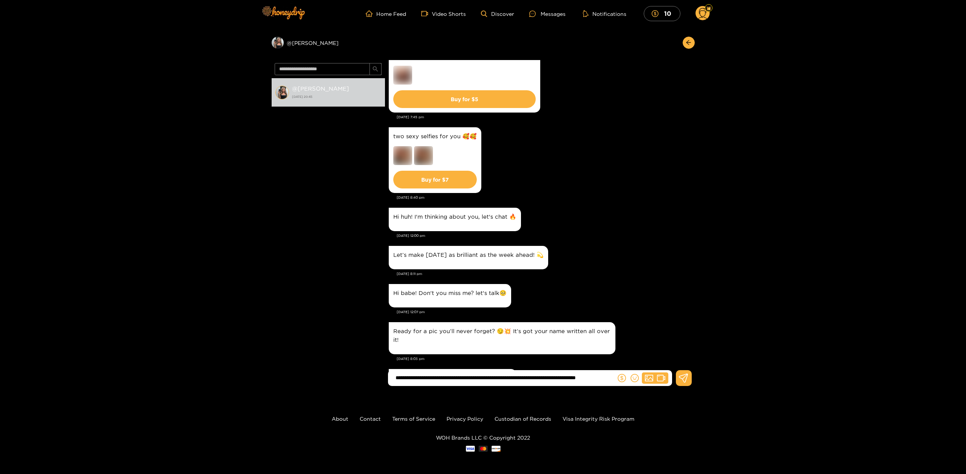
scroll to position [3733, 0]
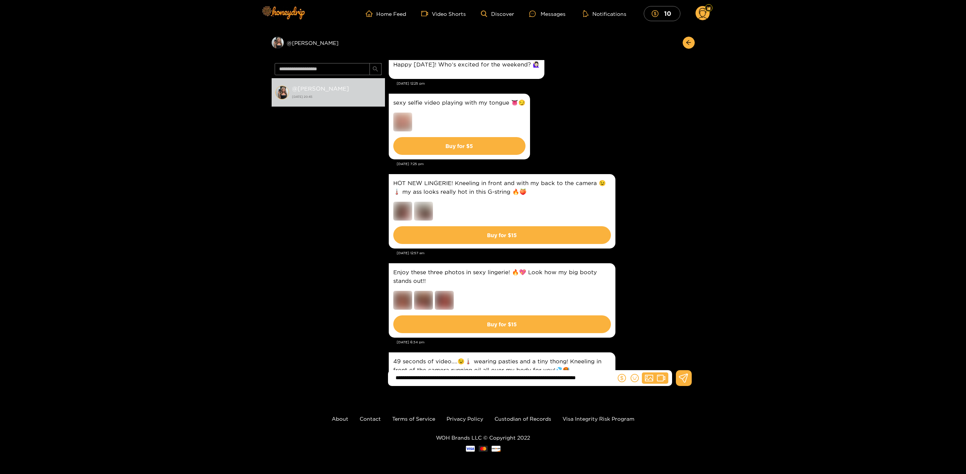
type input "**********"
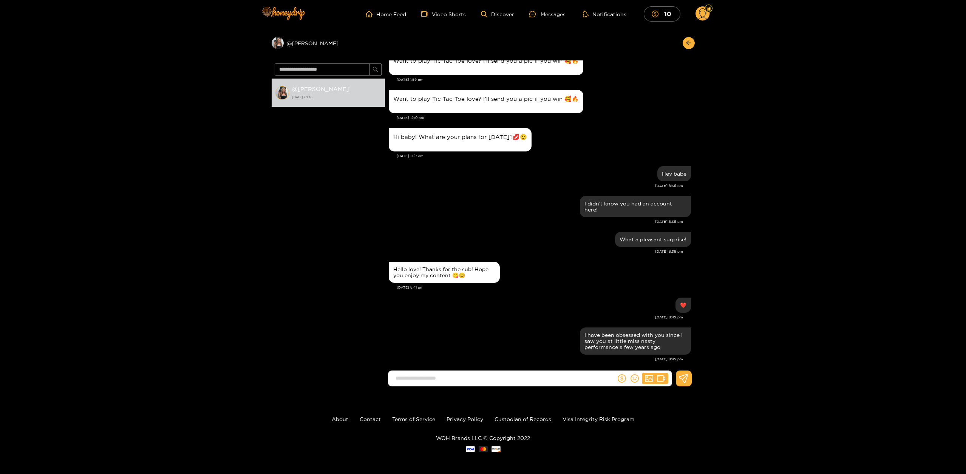
scroll to position [2, 0]
click at [858, 143] on div "Preview @ [PERSON_NAME] @ [PERSON_NAME] [DATE] 20:45 [PERSON_NAME] Ready for so…" at bounding box center [483, 210] width 966 height 363
click at [864, 103] on div "Preview @ [PERSON_NAME] @ [PERSON_NAME] [DATE] 20:45 [PERSON_NAME] Ready for so…" at bounding box center [483, 210] width 966 height 363
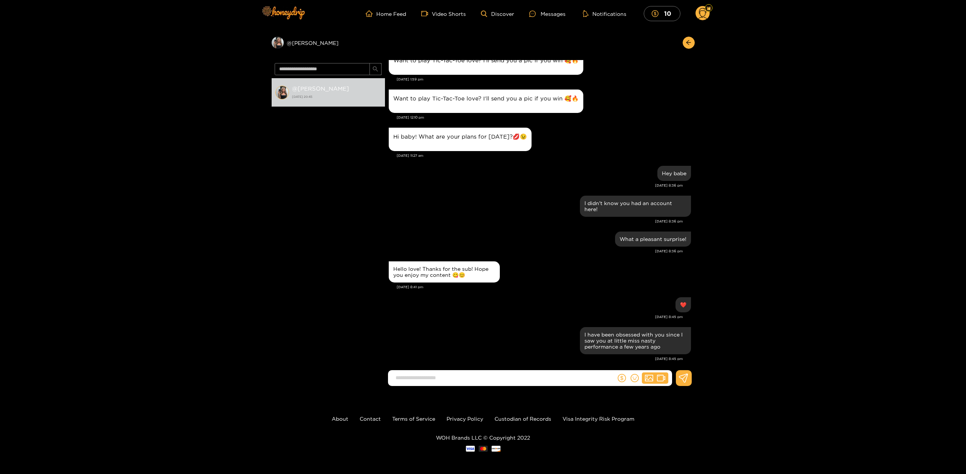
click at [851, 277] on div "Preview @ kendra @ kendra 17 August 2025 20:45 Kendra Hagan Ready for some Tues…" at bounding box center [483, 210] width 966 height 363
click at [431, 266] on div "Hello love! Thanks for the sub! Hope you enjoy my content 😋😊" at bounding box center [444, 272] width 102 height 12
click at [513, 265] on div "Hello love! Thanks for the sub! Hope you enjoy my content 😋😊" at bounding box center [540, 272] width 302 height 25
click at [383, 15] on link "Home Feed" at bounding box center [386, 13] width 40 height 7
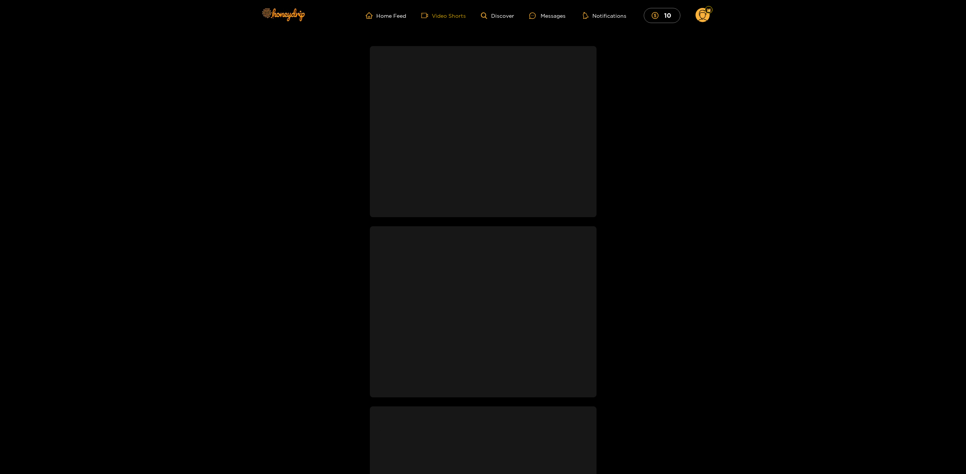
click at [463, 15] on link "Video Shorts" at bounding box center [443, 15] width 45 height 7
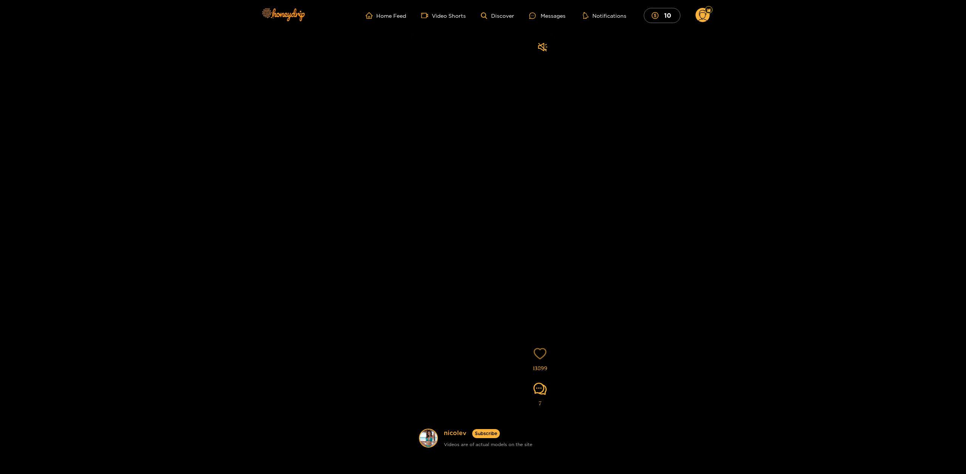
click at [541, 354] on icon "heart" at bounding box center [540, 353] width 13 height 13
click at [606, 235] on div "nicolev Subscribe Videos are of actual models on the site 13900 7" at bounding box center [483, 241] width 966 height 421
click at [597, 213] on div "nicolev Subscribe Videos are of actual models on the site 13900 7" at bounding box center [483, 241] width 966 height 421
click at [440, 18] on link "Video Shorts" at bounding box center [443, 15] width 45 height 7
click at [504, 15] on link "Discover" at bounding box center [497, 15] width 33 height 6
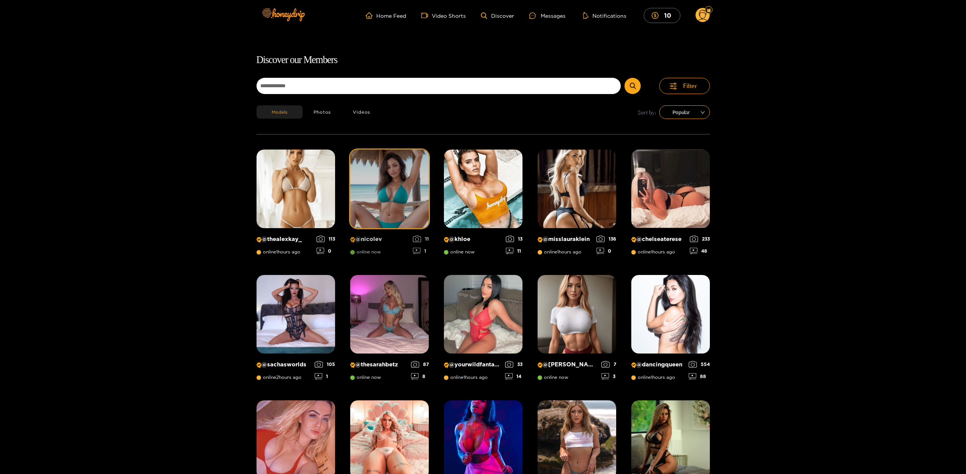
click at [397, 174] on img at bounding box center [389, 189] width 79 height 79
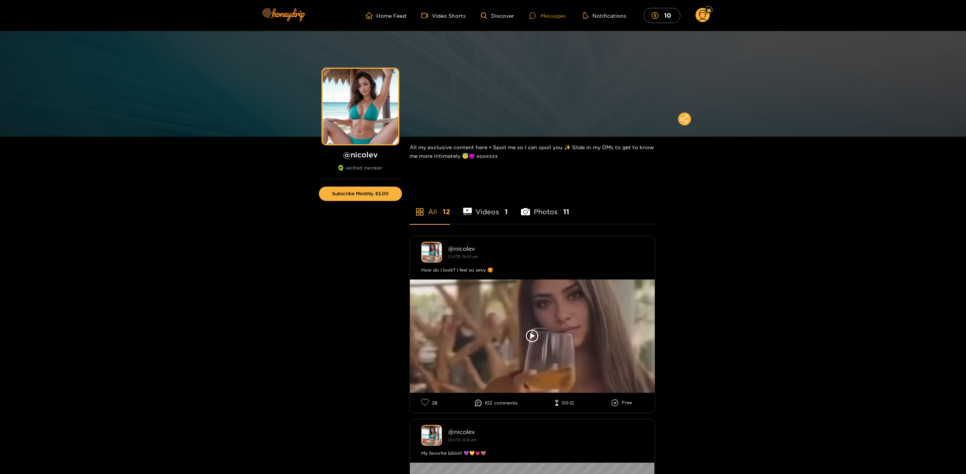
click at [550, 17] on div "Messages" at bounding box center [548, 15] width 36 height 9
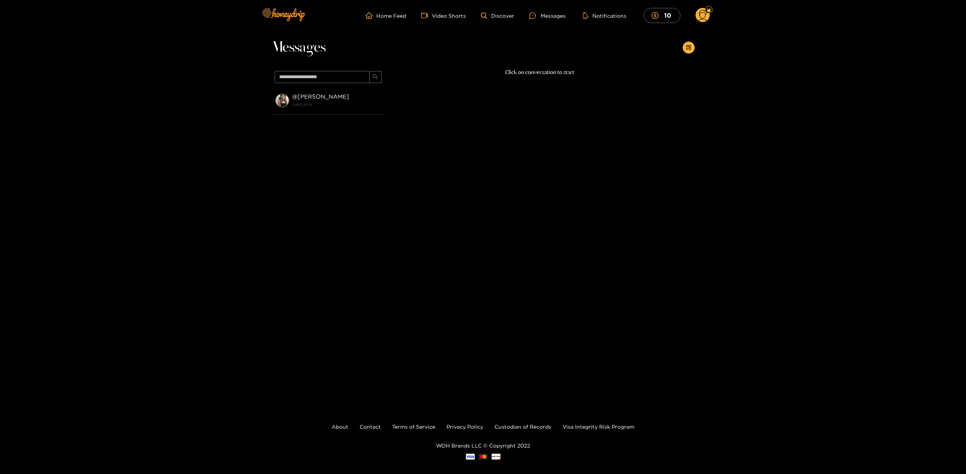
click at [710, 12] on img at bounding box center [709, 10] width 5 height 5
click at [705, 15] on div "Level 1" at bounding box center [709, 22] width 23 height 15
click at [709, 13] on div at bounding box center [709, 10] width 8 height 8
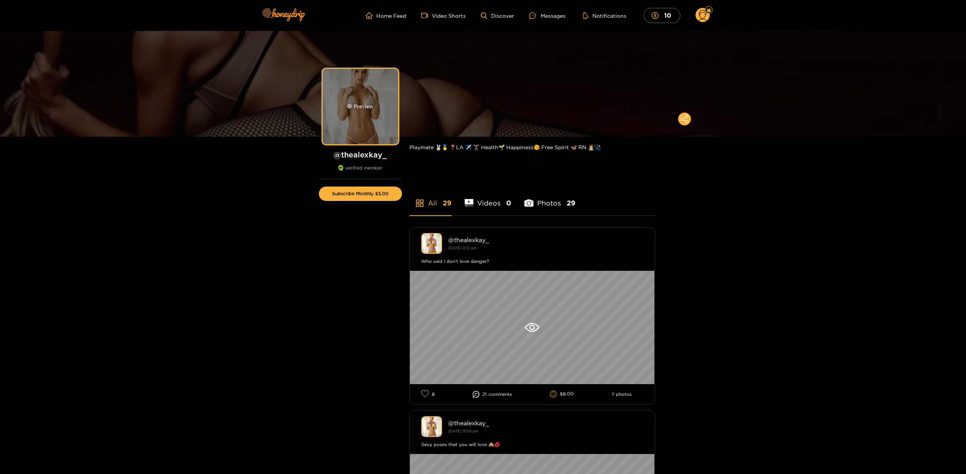
click at [376, 109] on div "Preview" at bounding box center [361, 107] width 76 height 76
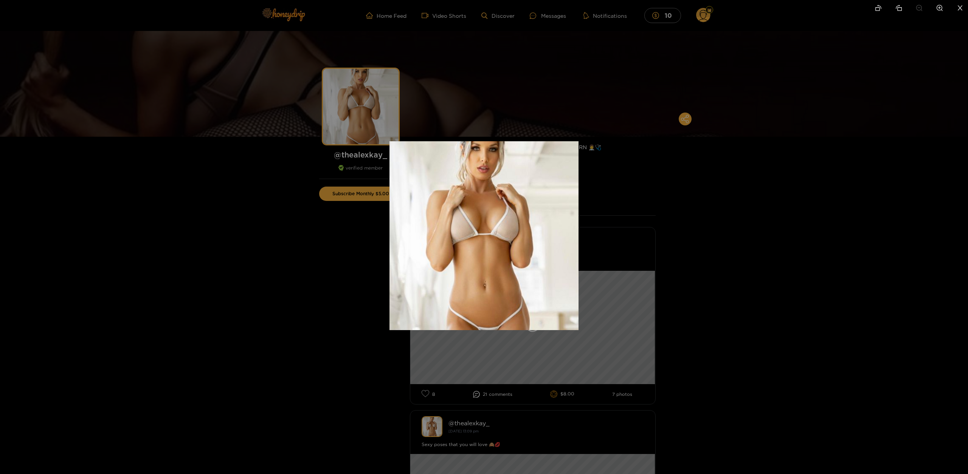
click at [814, 242] on div at bounding box center [484, 237] width 968 height 474
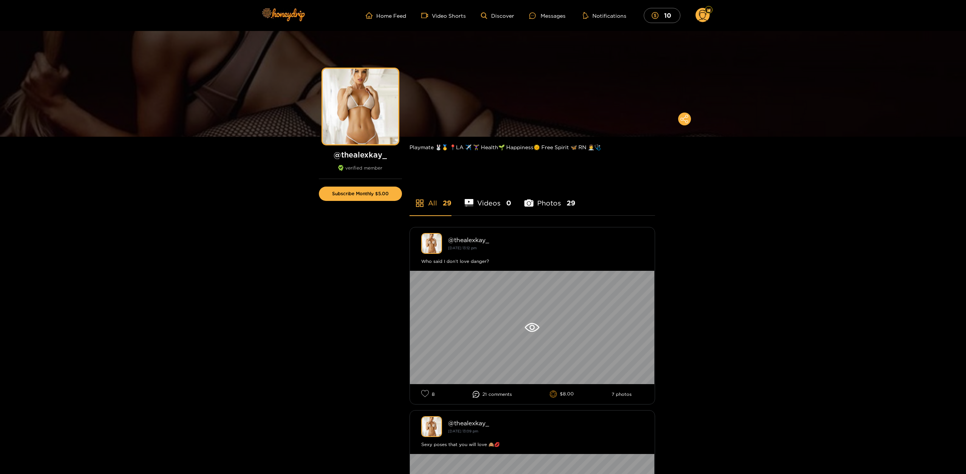
click at [698, 17] on circle at bounding box center [703, 15] width 14 height 14
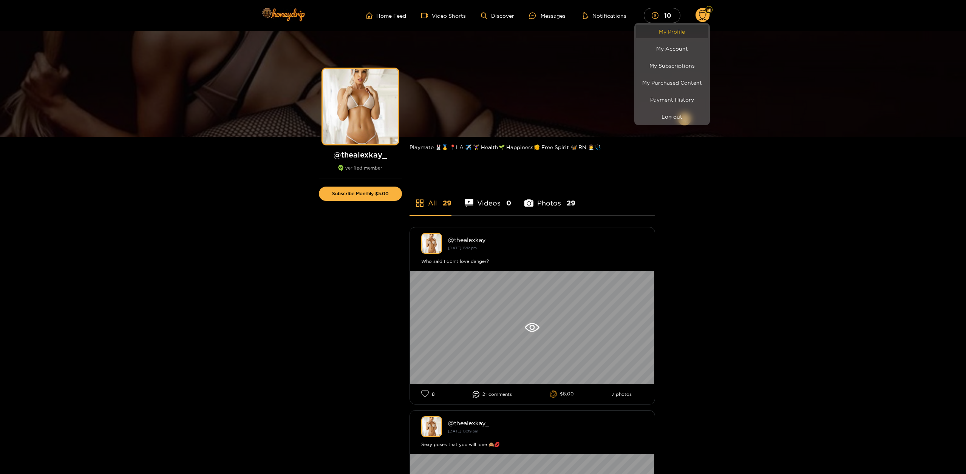
click at [695, 29] on link "My Profile" at bounding box center [673, 31] width 72 height 13
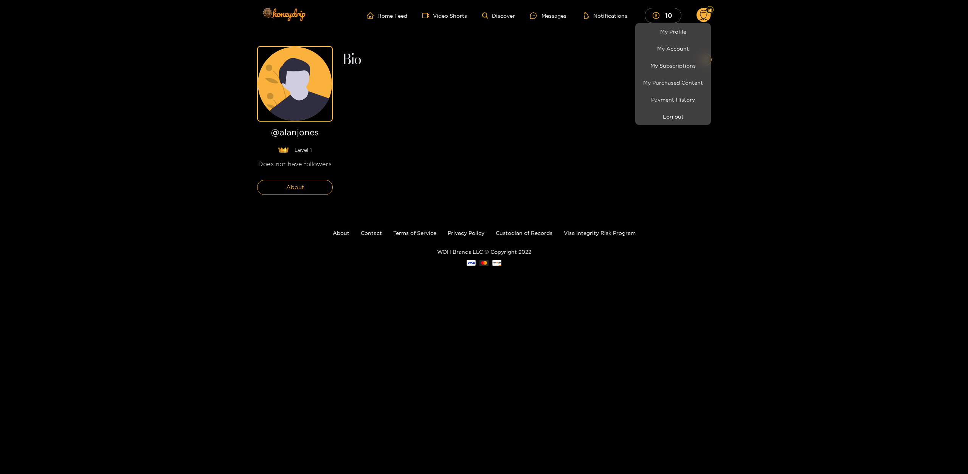
click at [872, 133] on div at bounding box center [484, 237] width 968 height 474
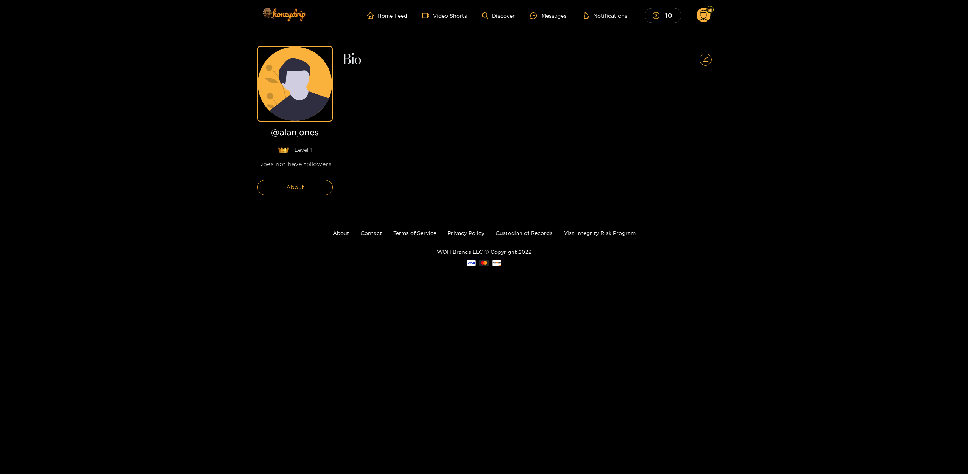
click at [708, 19] on circle at bounding box center [703, 15] width 14 height 14
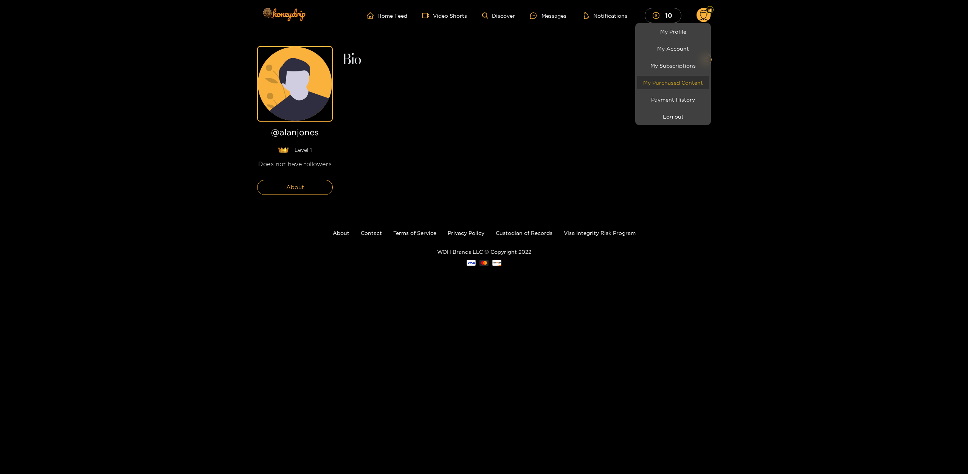
click at [687, 77] on link "My Purchased Content" at bounding box center [673, 82] width 72 height 13
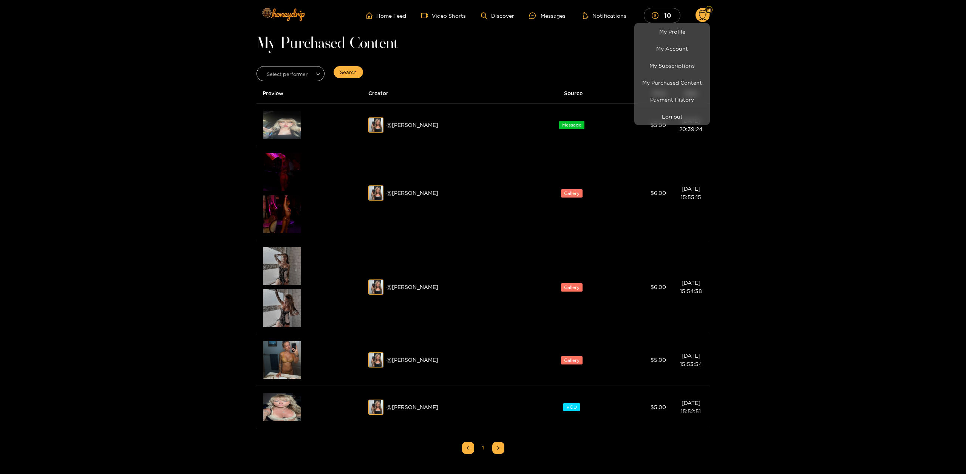
click at [877, 112] on div at bounding box center [483, 237] width 966 height 474
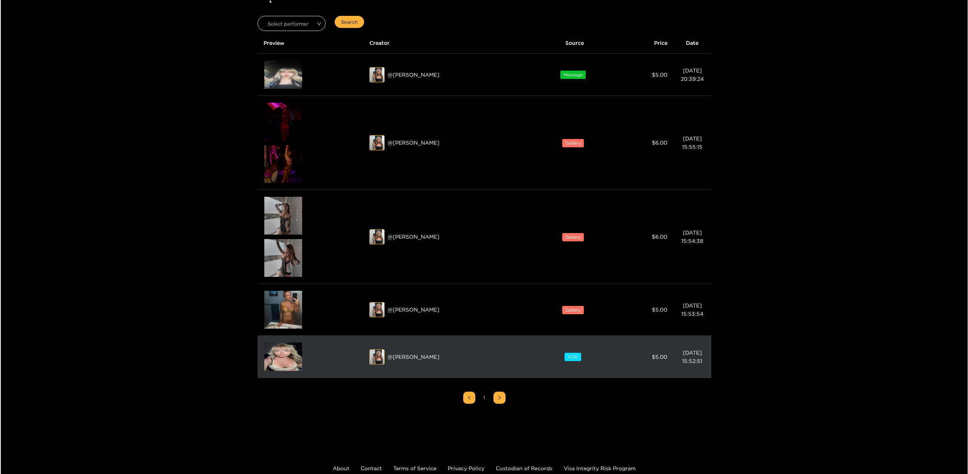
scroll to position [55, 0]
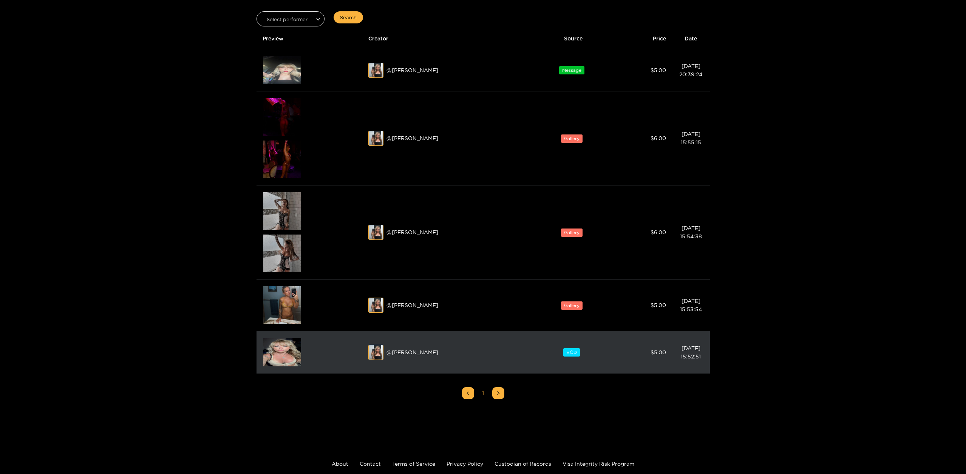
click at [274, 353] on img at bounding box center [282, 352] width 38 height 28
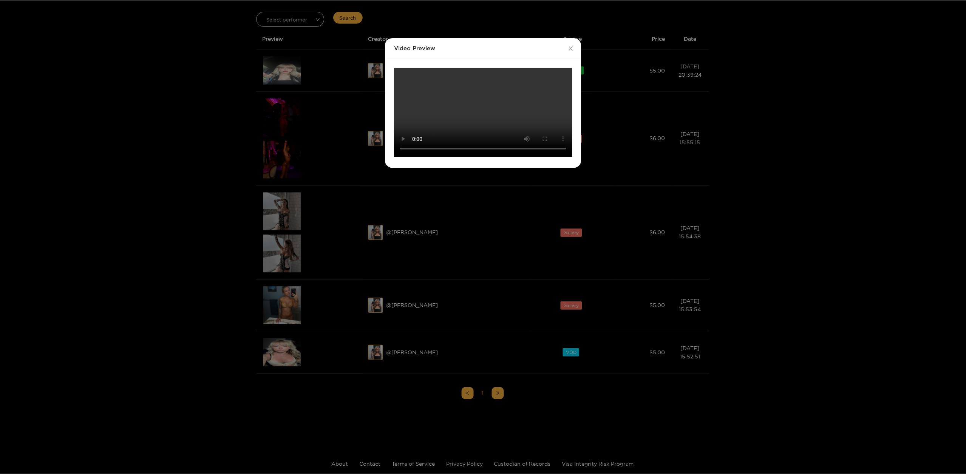
scroll to position [0, 0]
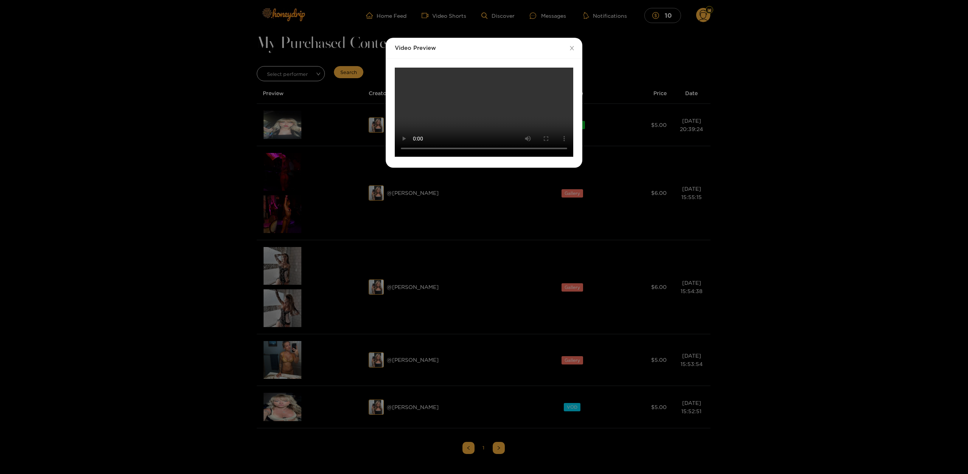
click at [796, 207] on div "Video Preview Your browser does not support the video tag." at bounding box center [484, 237] width 968 height 474
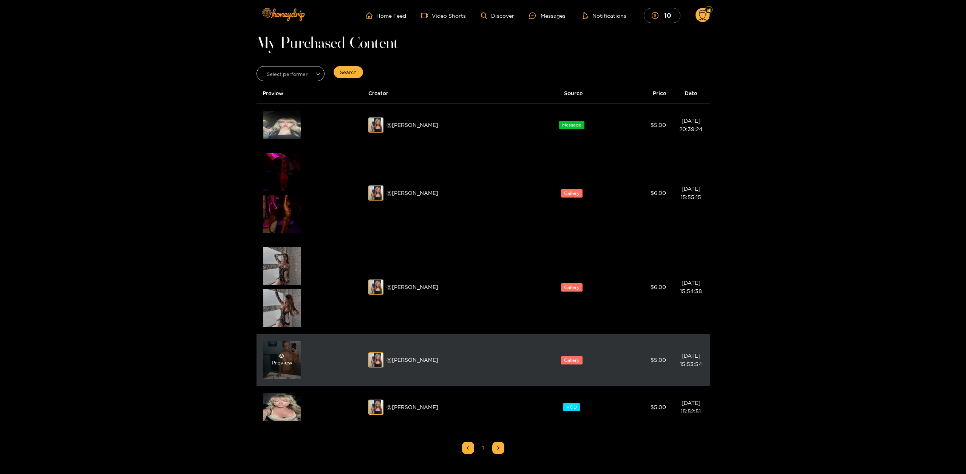
click at [279, 362] on div "Preview" at bounding box center [282, 360] width 21 height 14
click at [280, 374] on div "Preview" at bounding box center [282, 360] width 38 height 38
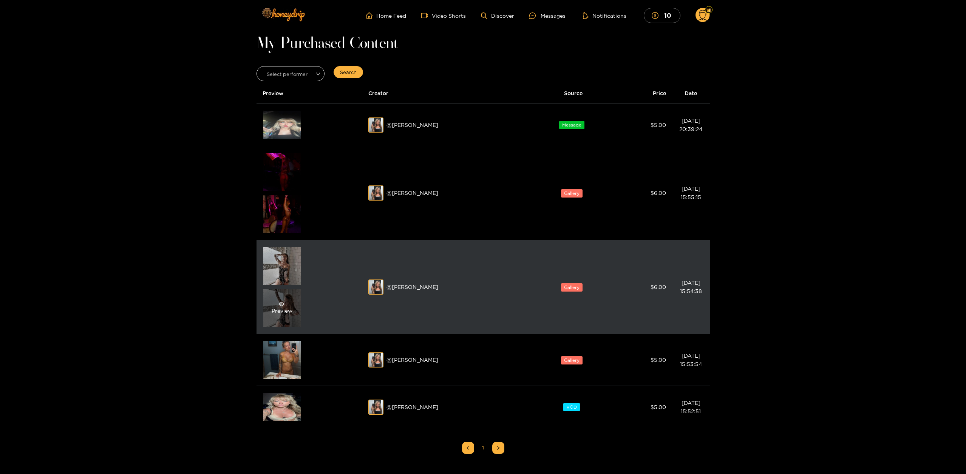
click at [284, 319] on div "Preview" at bounding box center [282, 309] width 38 height 38
click at [292, 323] on div "Preview" at bounding box center [282, 309] width 38 height 38
click at [291, 282] on div "Preview" at bounding box center [282, 266] width 38 height 38
click at [292, 279] on div "Preview" at bounding box center [282, 266] width 38 height 38
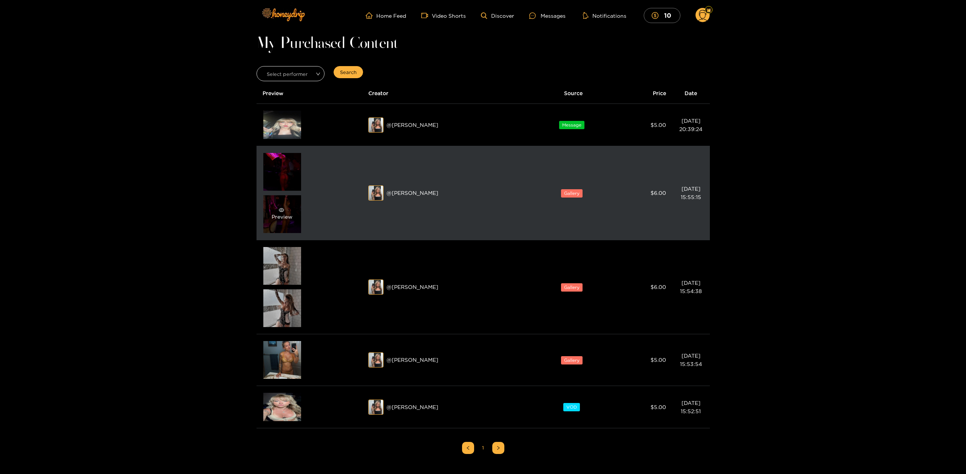
click at [283, 228] on div "Preview" at bounding box center [282, 214] width 38 height 38
click at [292, 186] on div "Preview" at bounding box center [282, 172] width 38 height 38
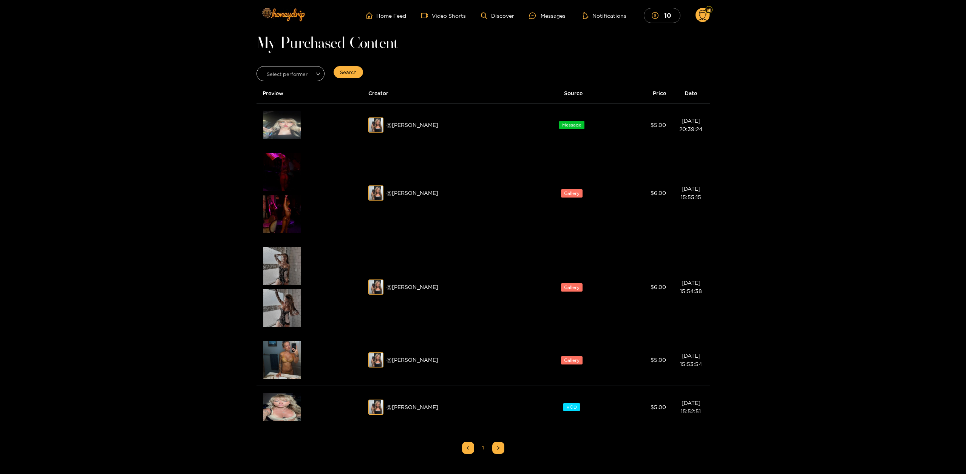
click at [538, 8] on ul "Home Feed Video Shorts Discover Messages Notifications 10" at bounding box center [538, 15] width 344 height 15
click at [541, 9] on ul "Home Feed Video Shorts Discover Messages Notifications 10" at bounding box center [538, 15] width 344 height 15
click at [539, 10] on ul "Home Feed Video Shorts Discover Messages Notifications 10" at bounding box center [538, 15] width 344 height 15
drag, startPoint x: 540, startPoint y: 21, endPoint x: 546, endPoint y: 17, distance: 7.5
click at [540, 21] on ul "Home Feed Video Shorts Discover Messages Notifications 10" at bounding box center [538, 15] width 344 height 15
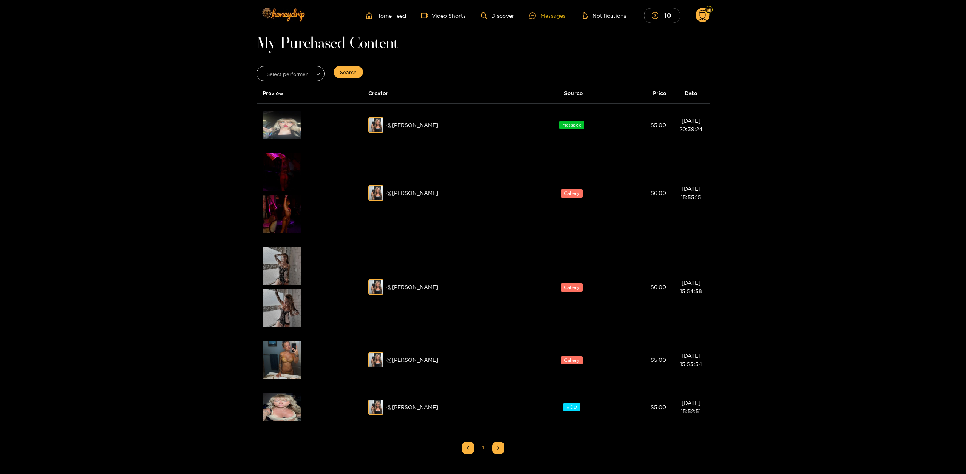
click at [556, 14] on div "Messages" at bounding box center [548, 15] width 36 height 9
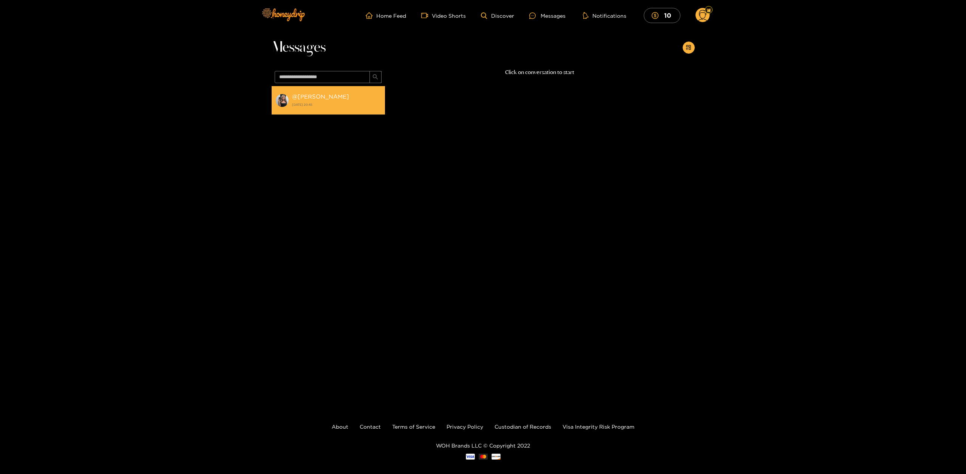
click at [328, 104] on strong "17 August 2025 20:45" at bounding box center [336, 104] width 89 height 7
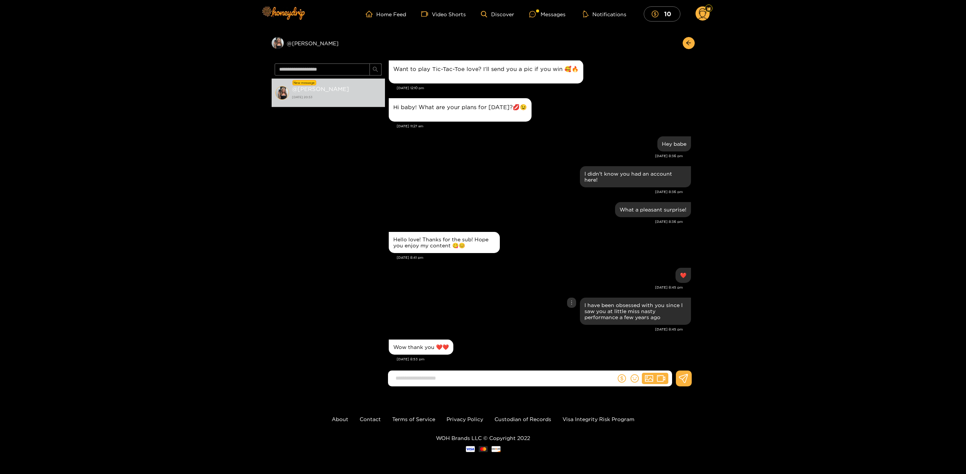
scroll to position [2, 0]
click at [529, 375] on input at bounding box center [504, 378] width 224 height 12
type input "**********"
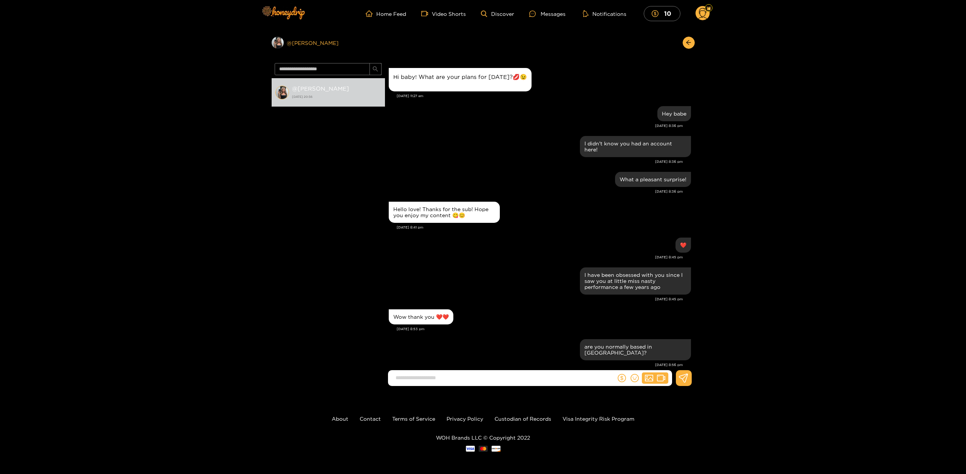
click at [307, 41] on div "Preview @ kendra" at bounding box center [328, 43] width 113 height 12
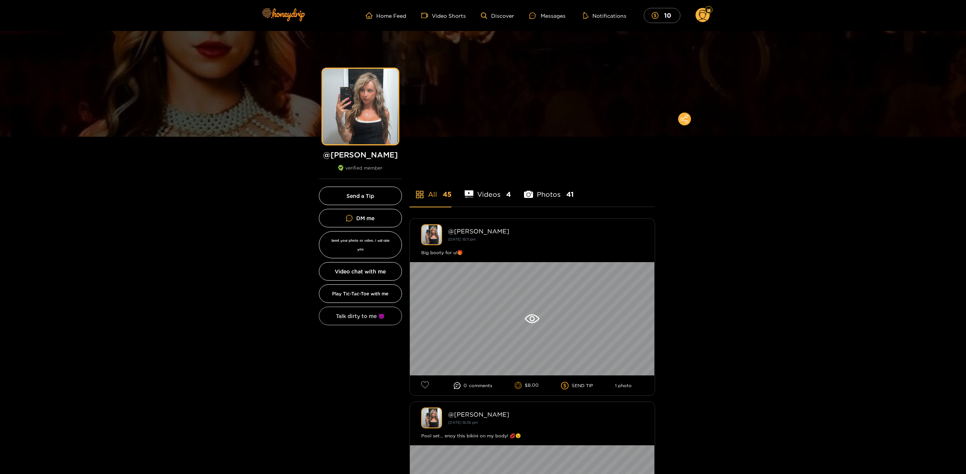
click at [368, 307] on button "Talk dirty to me 😈" at bounding box center [360, 316] width 83 height 19
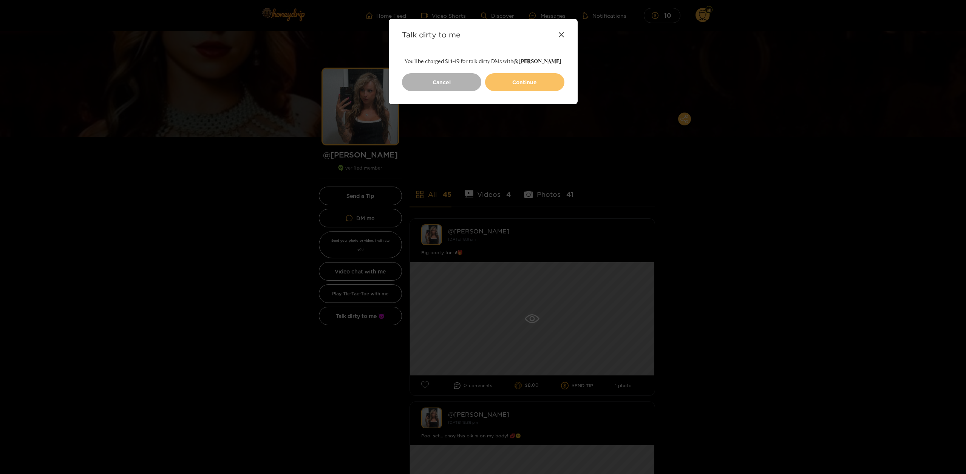
click at [503, 76] on button "Continue" at bounding box center [524, 82] width 79 height 18
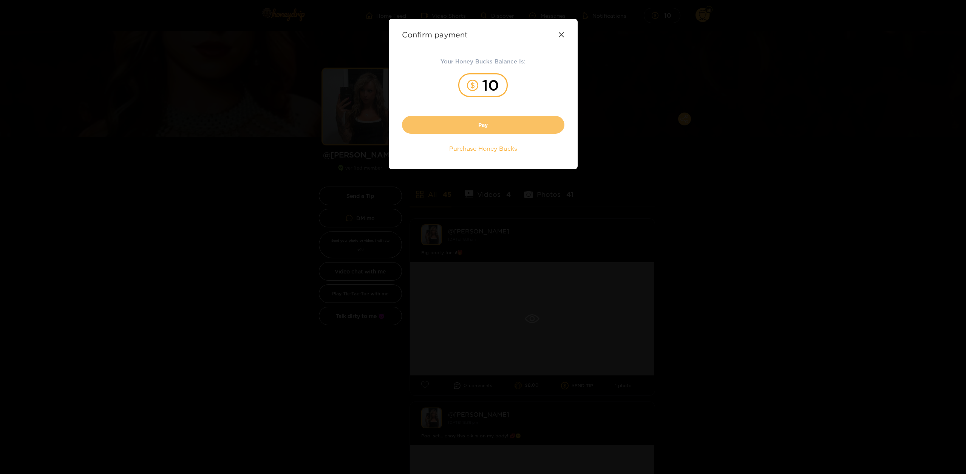
click at [479, 122] on button "Pay" at bounding box center [483, 125] width 163 height 18
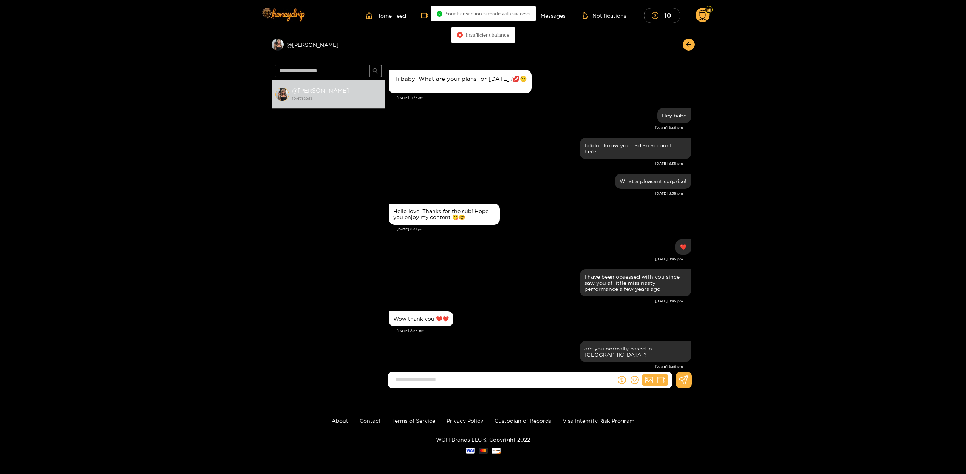
scroll to position [617, 0]
click at [294, 46] on div "Preview @ kendra" at bounding box center [328, 45] width 113 height 12
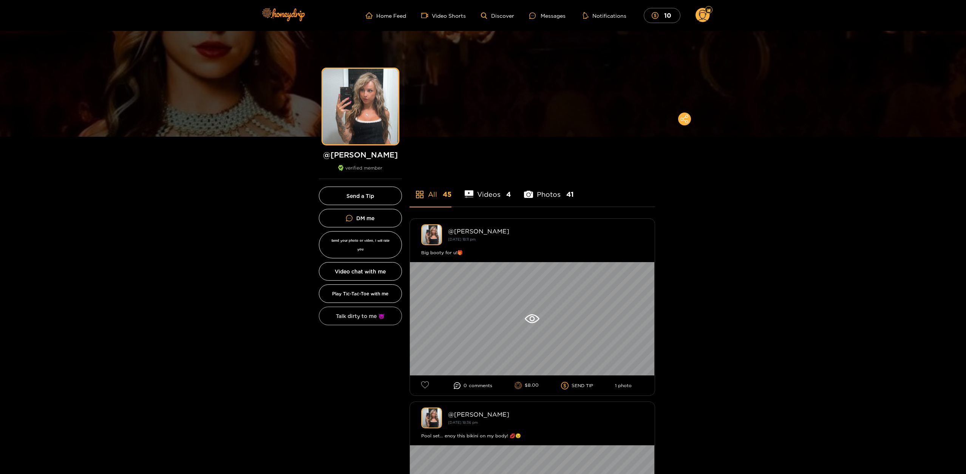
click at [381, 307] on button "Talk dirty to me 😈" at bounding box center [360, 316] width 83 height 19
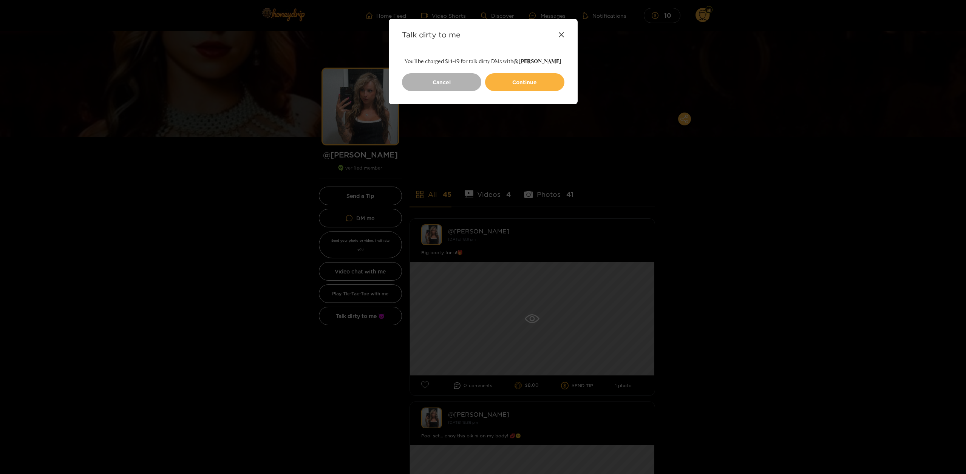
drag, startPoint x: 763, startPoint y: 102, endPoint x: 727, endPoint y: 50, distance: 62.7
click at [763, 101] on div "Talk dirty to me You'll be charged $14-19 for talk dirty DMs with @ kendra Canc…" at bounding box center [483, 237] width 966 height 474
click at [704, 16] on div "Talk dirty to me You'll be charged $14-19 for talk dirty DMs with @ kendra Canc…" at bounding box center [483, 237] width 966 height 474
click at [564, 36] on icon at bounding box center [562, 35] width 6 height 6
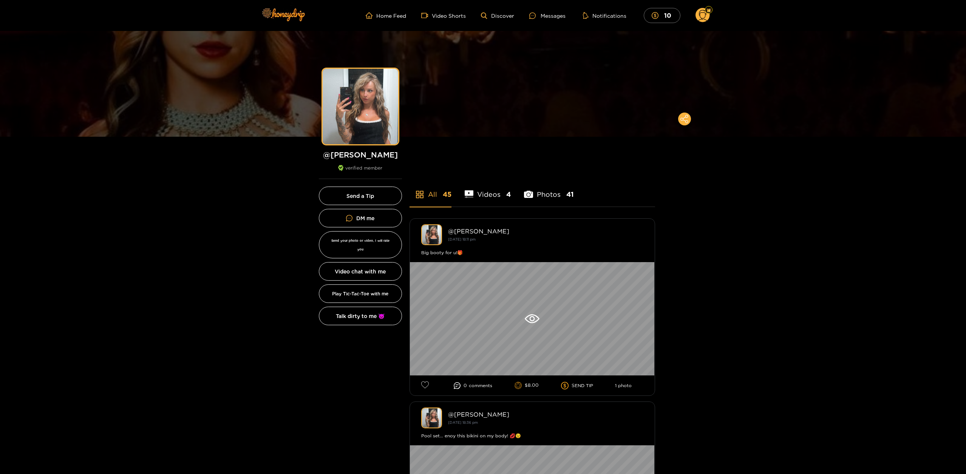
click at [550, 9] on ul "Home Feed Video Shorts Discover Messages Notifications 10" at bounding box center [538, 15] width 344 height 15
click at [550, 14] on div "Messages" at bounding box center [548, 15] width 36 height 9
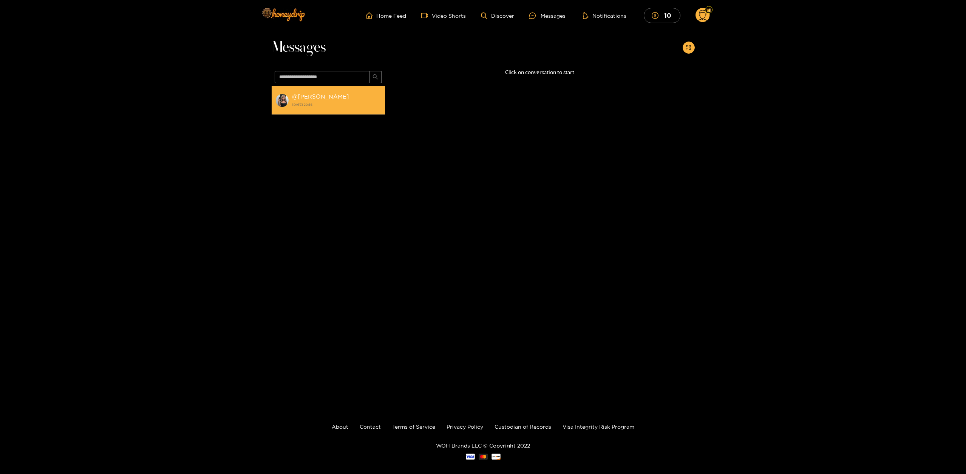
click at [351, 106] on strong "17 August 2025 20:56" at bounding box center [336, 104] width 89 height 7
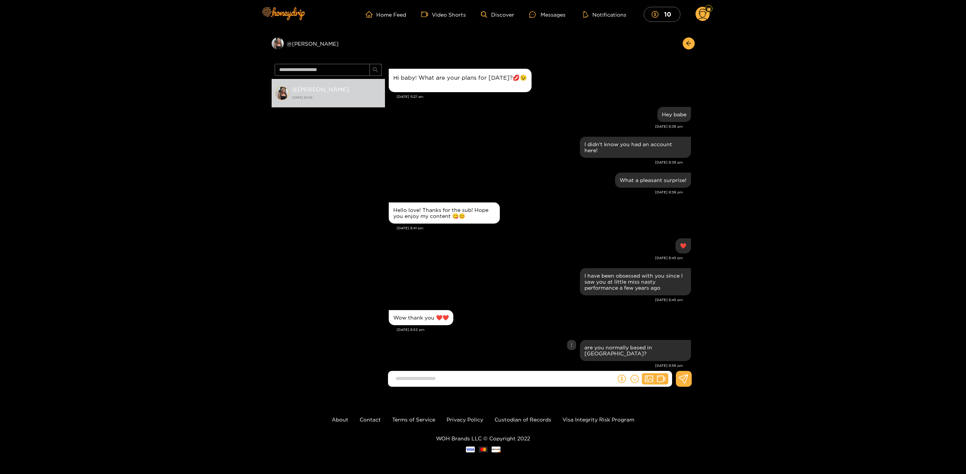
scroll to position [2, 0]
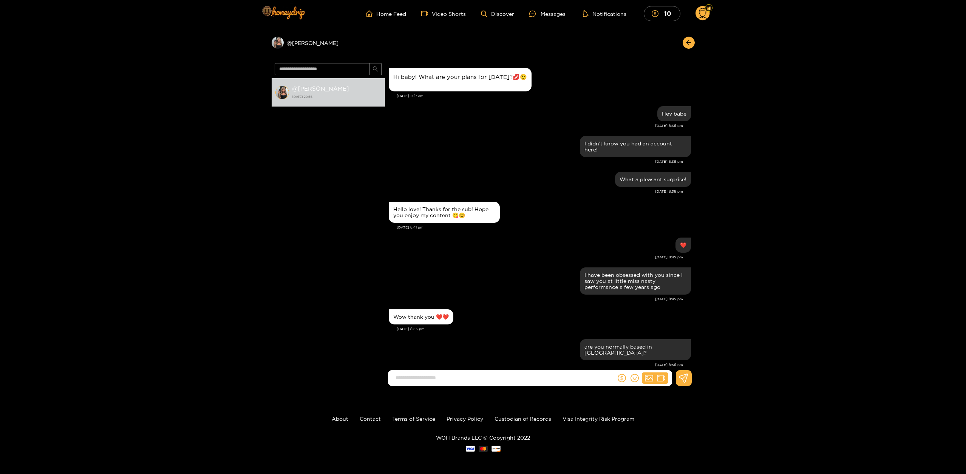
click at [468, 378] on input at bounding box center [504, 378] width 224 height 12
click at [661, 10] on span "dollar" at bounding box center [657, 13] width 11 height 7
click at [797, 36] on div "Preview @ kendra @ kendra 17 August 2025 20:56 Kendra Hagan What are you up to …" at bounding box center [483, 210] width 966 height 363
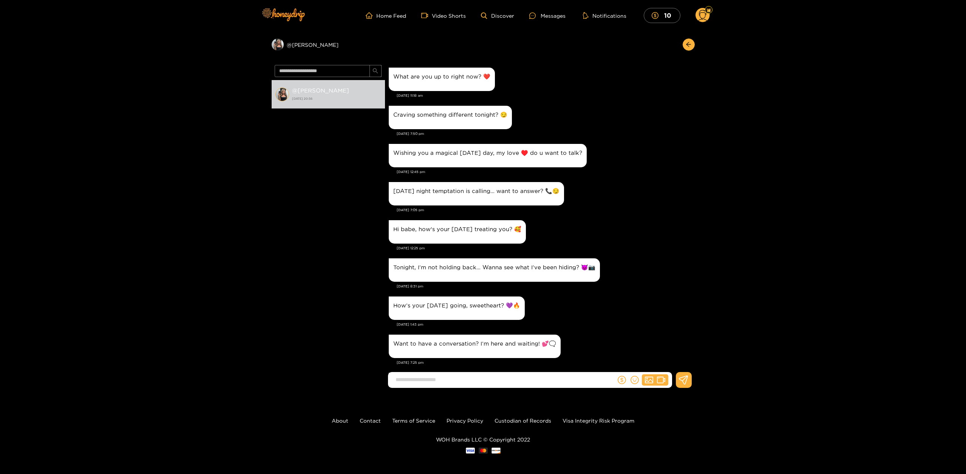
scroll to position [617, 0]
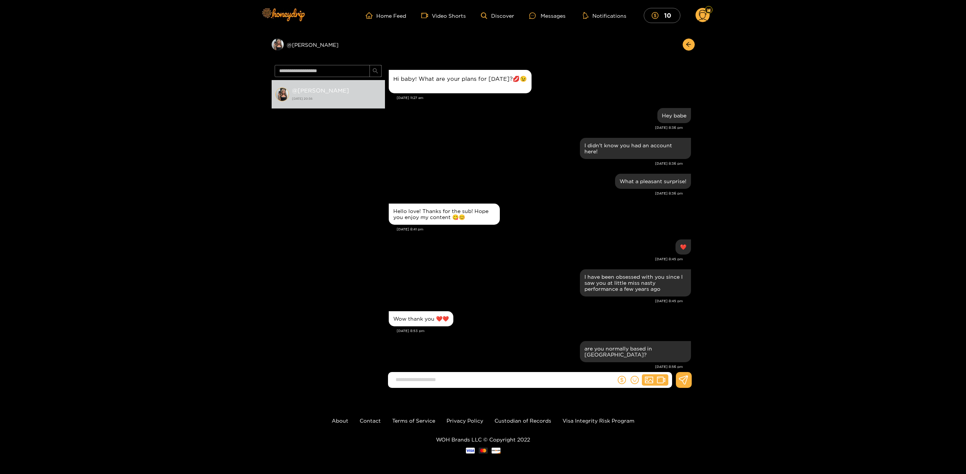
click at [705, 13] on circle at bounding box center [703, 15] width 14 height 14
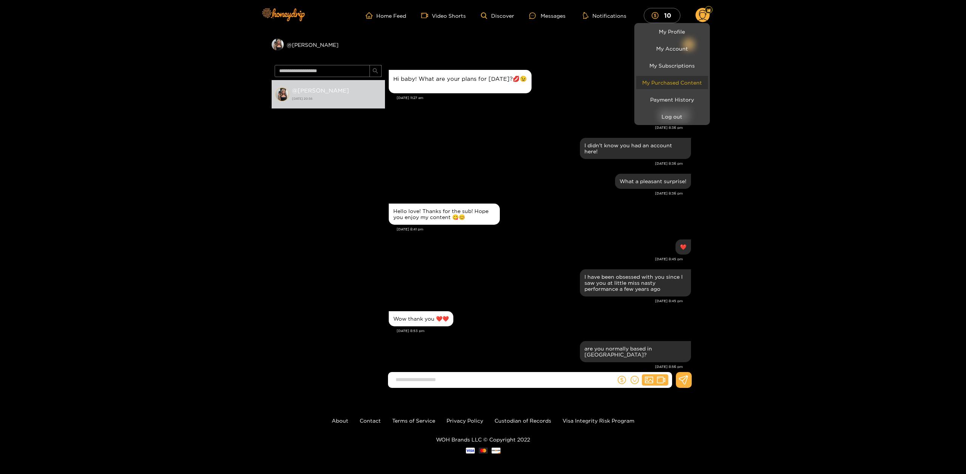
click at [681, 84] on link "My Purchased Content" at bounding box center [673, 82] width 72 height 13
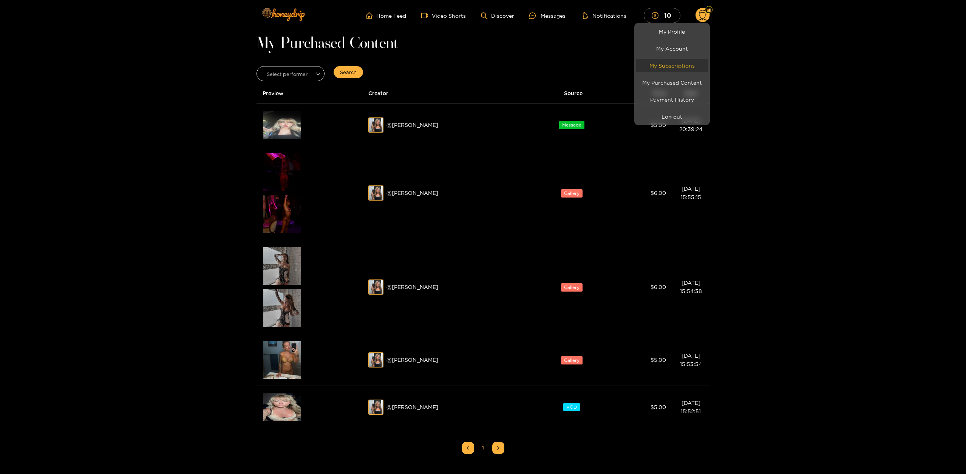
click at [684, 67] on link "My Subscriptions" at bounding box center [673, 65] width 72 height 13
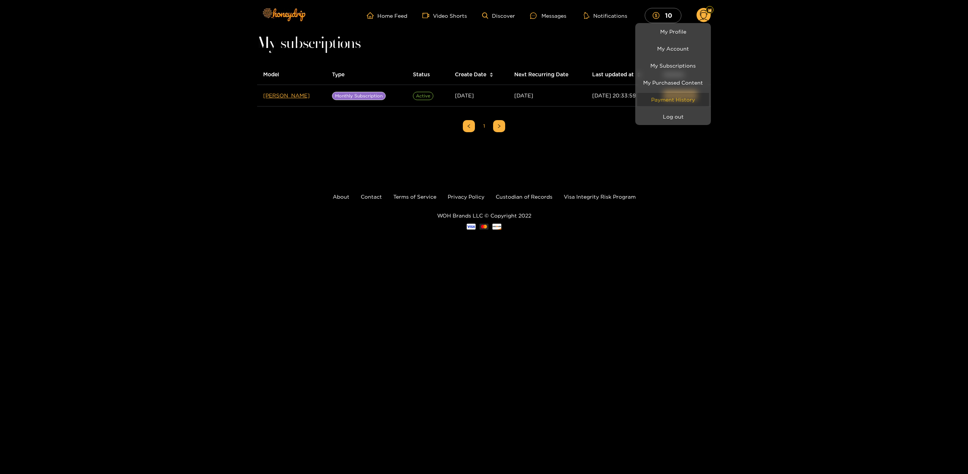
click at [671, 103] on link "Payment History" at bounding box center [673, 99] width 72 height 13
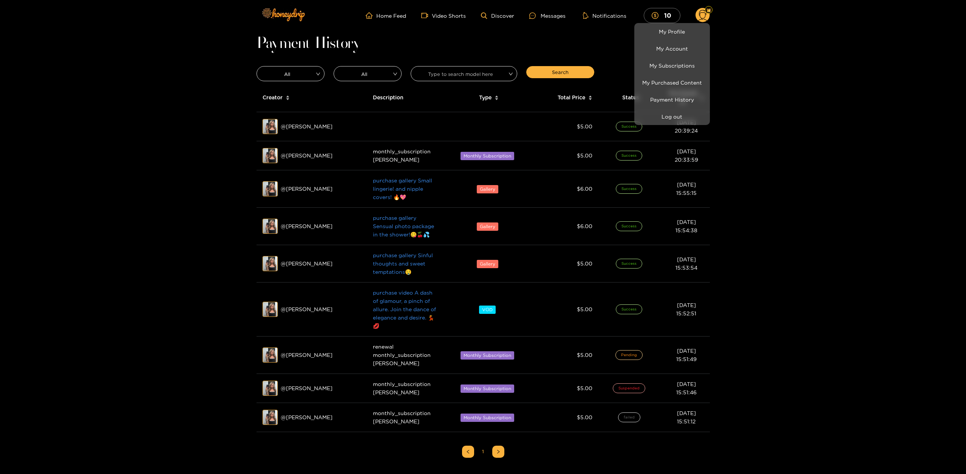
click at [808, 92] on div at bounding box center [483, 237] width 966 height 474
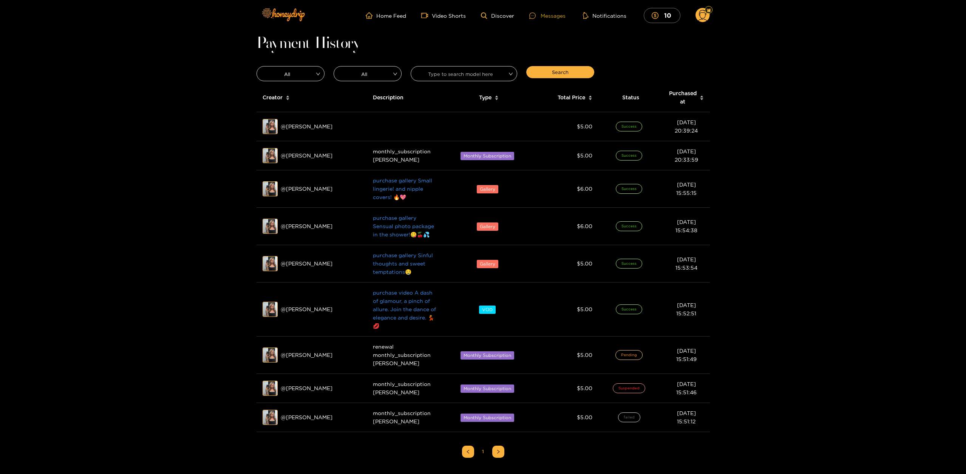
click at [559, 16] on div "Messages" at bounding box center [548, 15] width 36 height 9
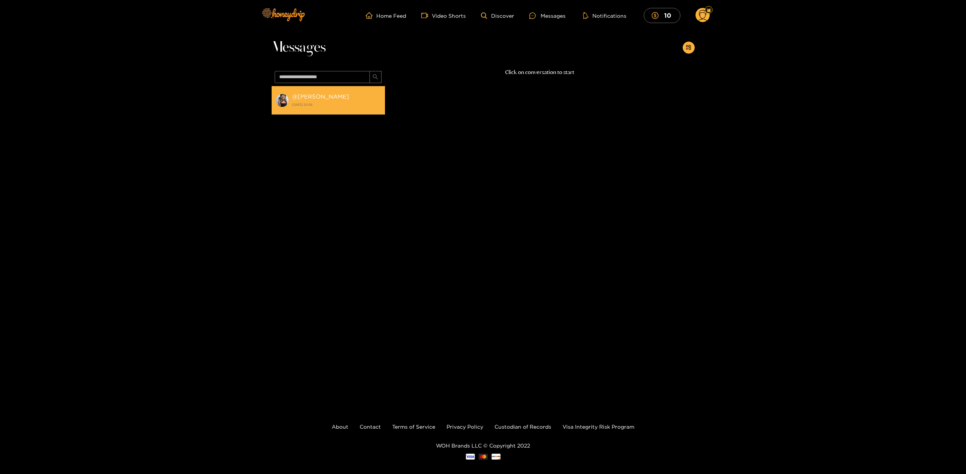
click at [302, 96] on strong "@ [PERSON_NAME]" at bounding box center [320, 96] width 57 height 6
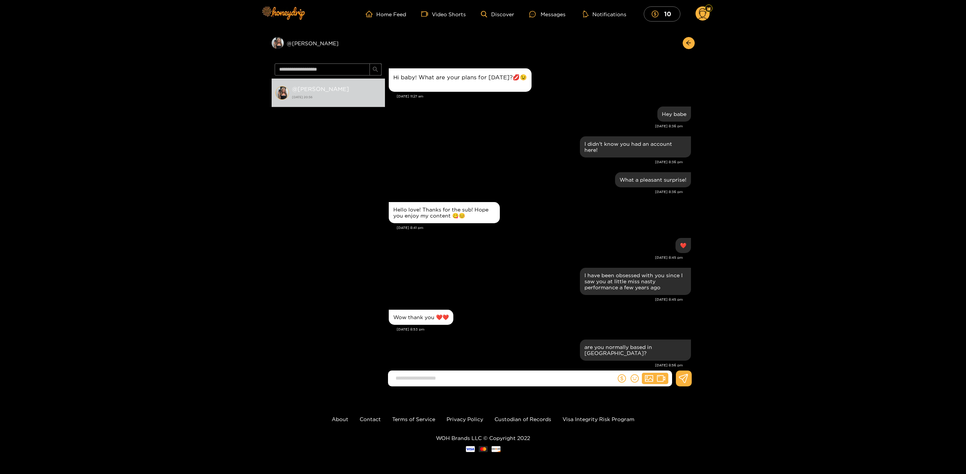
scroll to position [2, 0]
click at [300, 43] on div "Preview @ [PERSON_NAME]" at bounding box center [328, 43] width 113 height 12
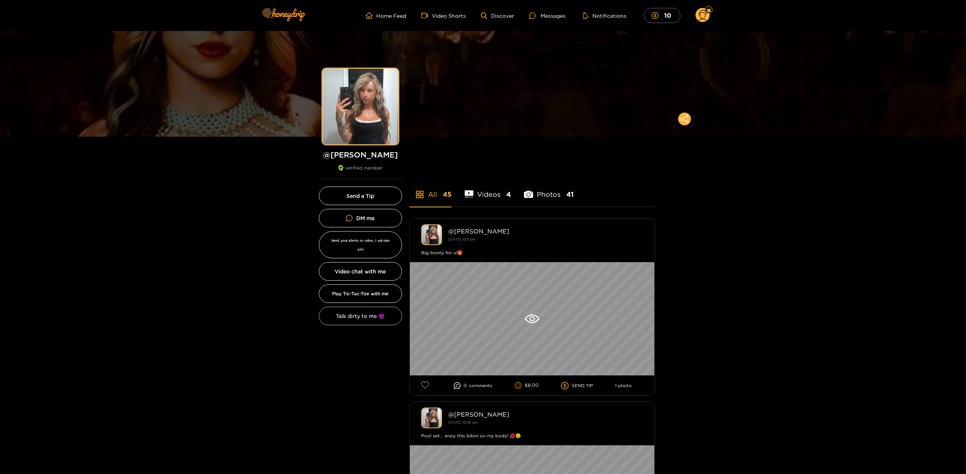
click at [362, 309] on button "Talk dirty to me 😈" at bounding box center [360, 316] width 83 height 19
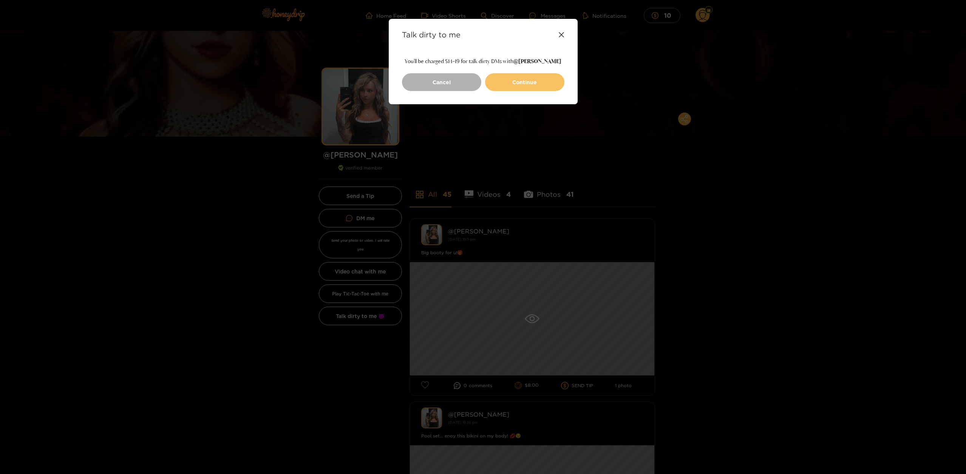
click at [540, 83] on button "Continue" at bounding box center [524, 82] width 79 height 18
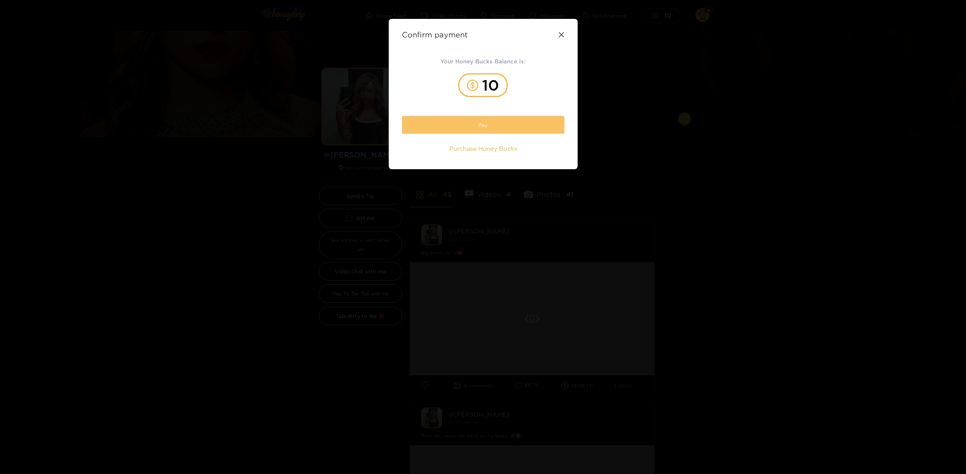
click at [479, 128] on button "Pay" at bounding box center [483, 125] width 163 height 18
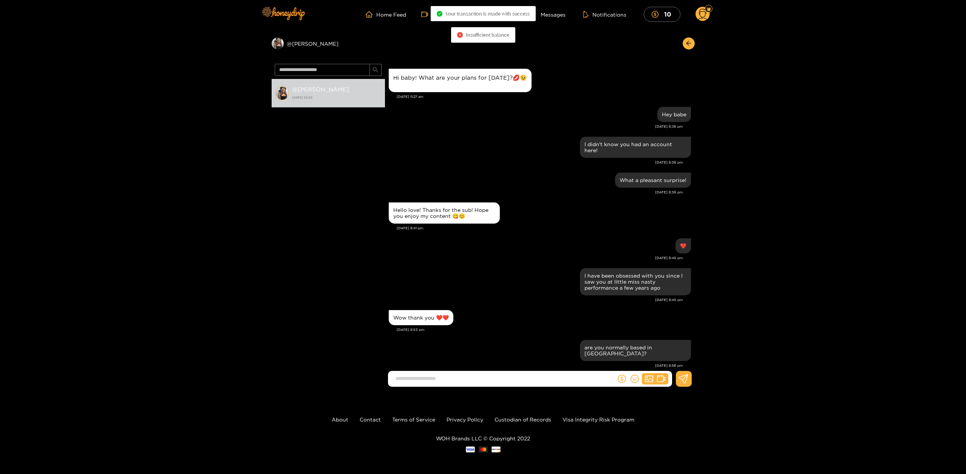
scroll to position [2, 0]
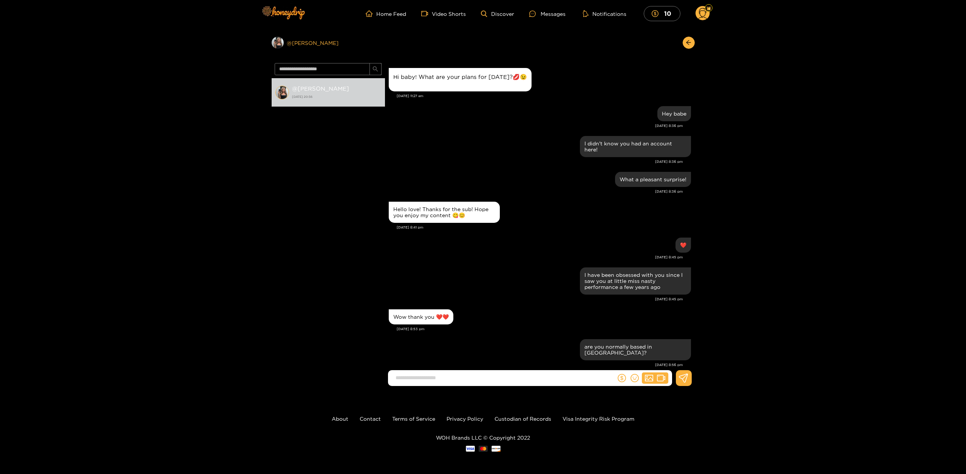
click at [305, 42] on div "Preview @ kendra" at bounding box center [328, 43] width 113 height 12
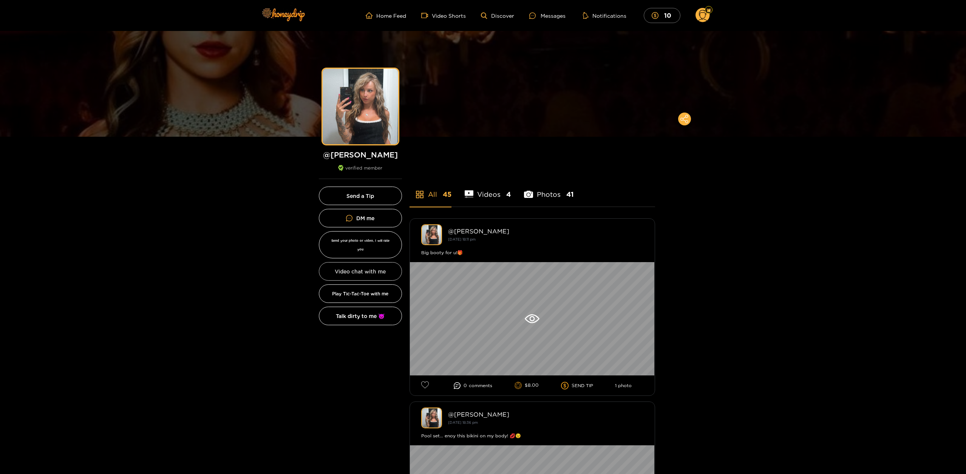
click at [364, 262] on button "Video chat with me" at bounding box center [360, 271] width 83 height 19
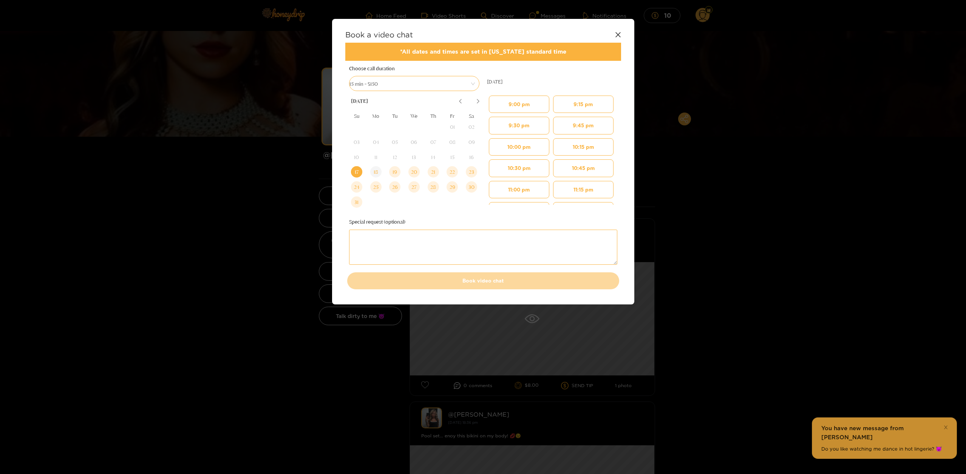
click at [376, 171] on div "18" at bounding box center [375, 171] width 11 height 11
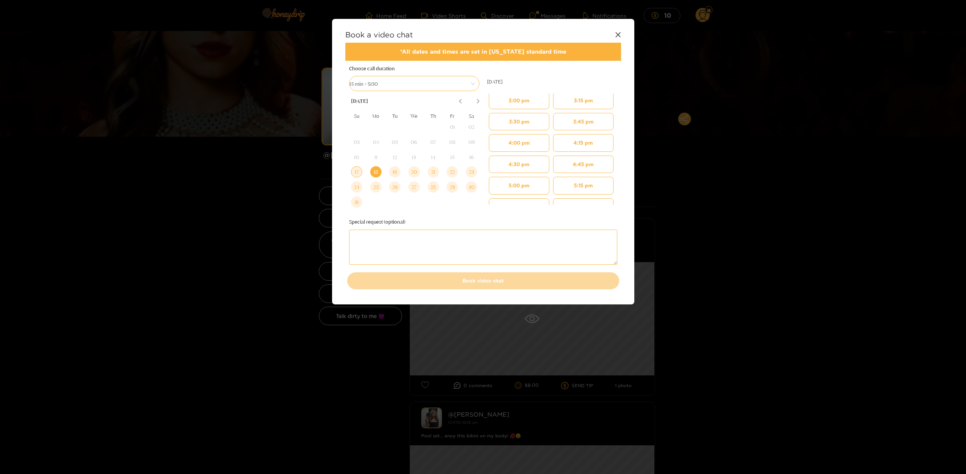
scroll to position [462, 0]
click at [393, 172] on div "19" at bounding box center [394, 171] width 11 height 11
click at [475, 85] on span "15 min - $150" at bounding box center [415, 83] width 130 height 11
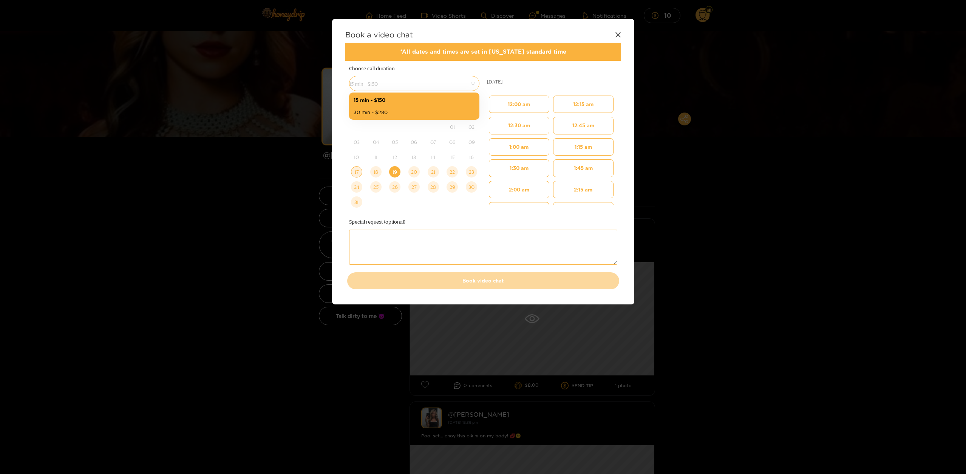
click at [584, 71] on div "Tuesday, August 19 12:00 am 12:30 am 1:00 am 1:30 am 2:00 am 2:30 am 3:00 am 3:…" at bounding box center [552, 138] width 138 height 154
click at [619, 34] on icon at bounding box center [618, 34] width 5 height 5
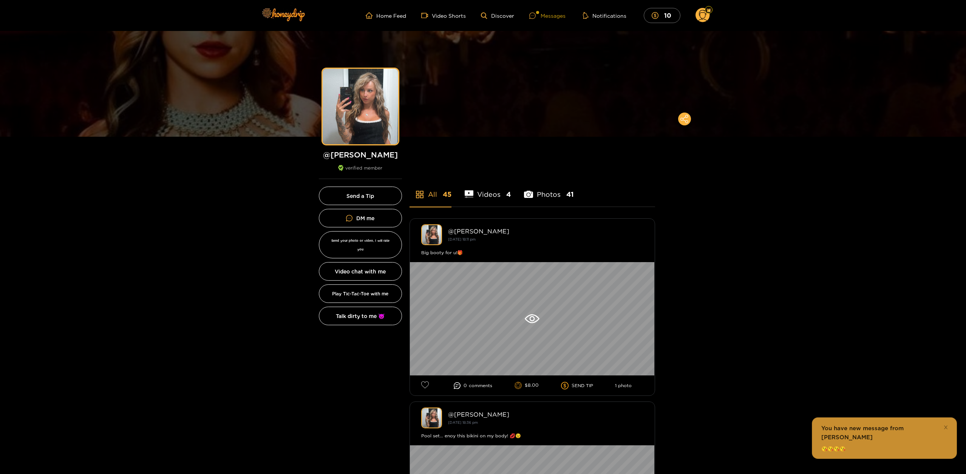
click at [554, 11] on div "Messages" at bounding box center [548, 15] width 36 height 9
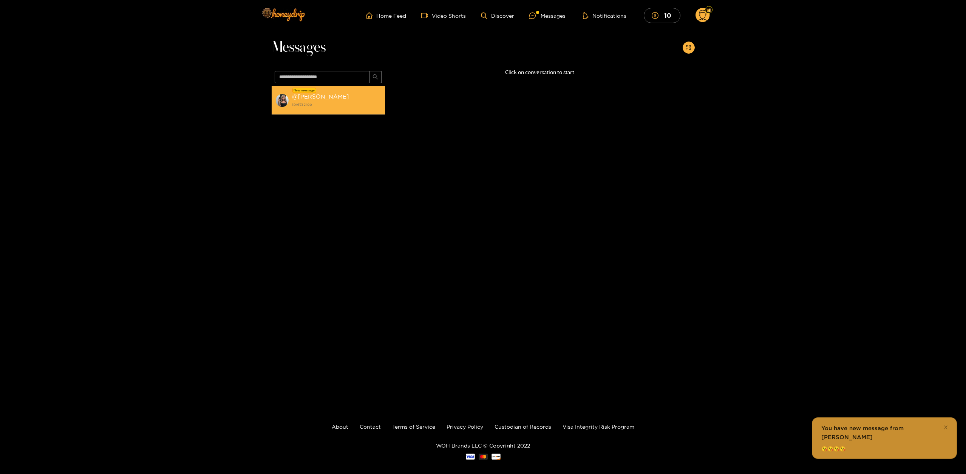
click at [347, 100] on div "@ kendra 17 August 2025 21:00" at bounding box center [336, 100] width 89 height 17
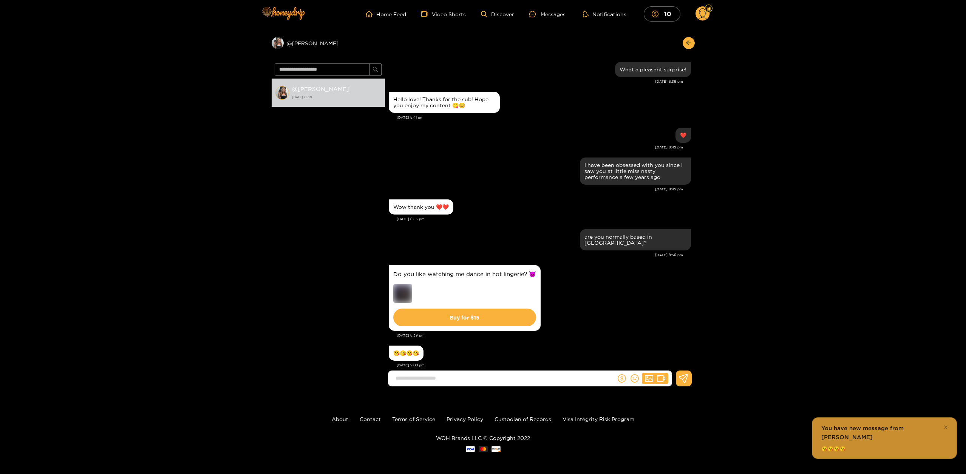
scroll to position [2, 0]
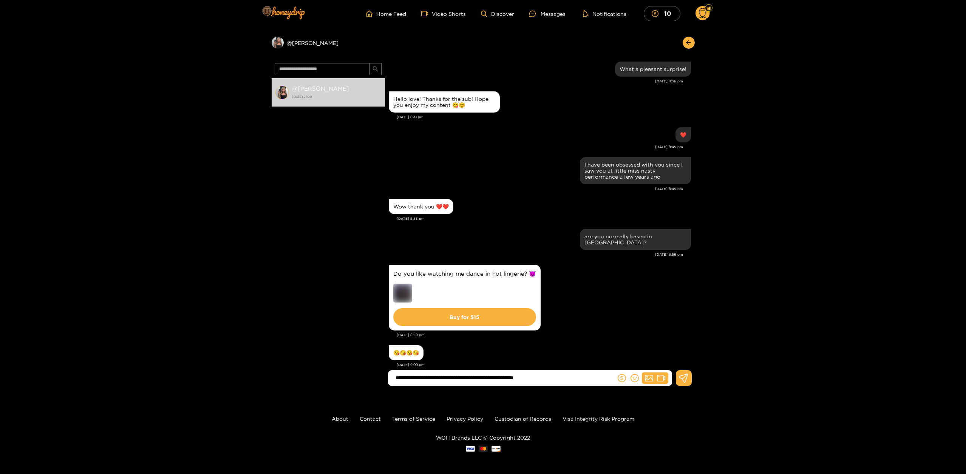
type input "**********"
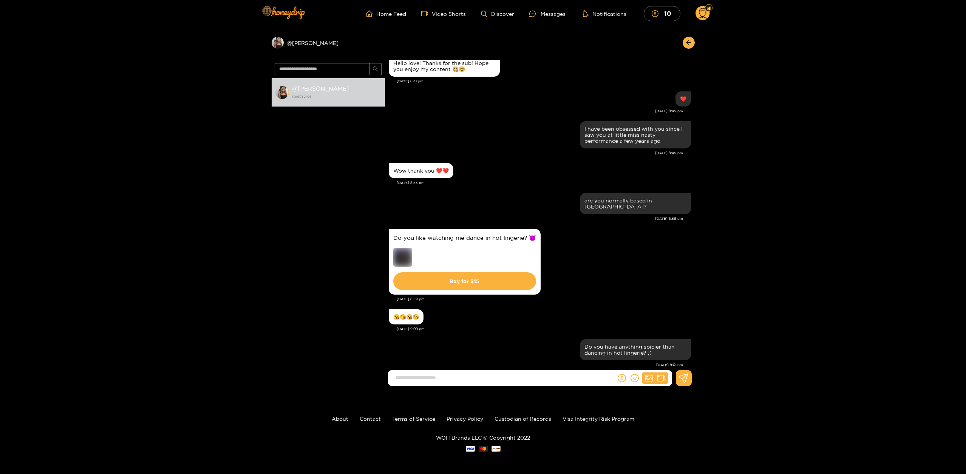
type input "*"
type input "**********"
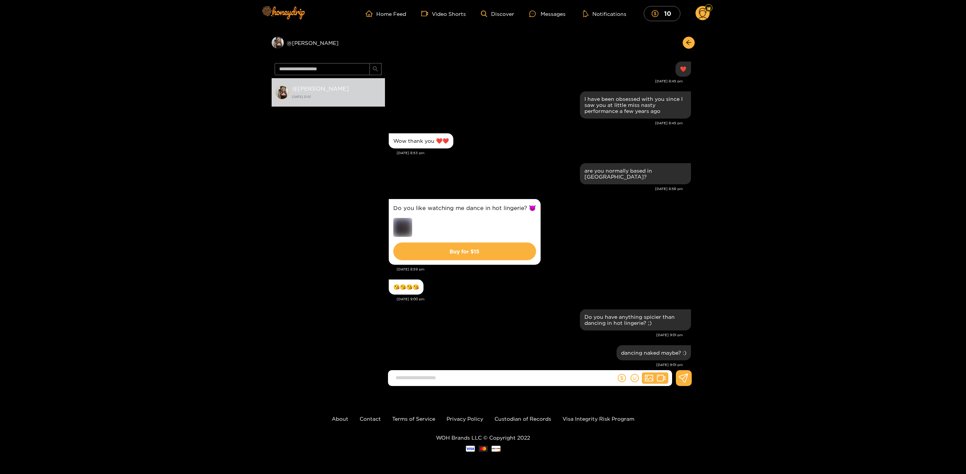
drag, startPoint x: 749, startPoint y: 251, endPoint x: 754, endPoint y: 244, distance: 8.9
click at [750, 250] on div "Preview @ kendra @ kendra 17 August 2025 21:01 Kendra Hagan Wishing you a magic…" at bounding box center [483, 210] width 966 height 363
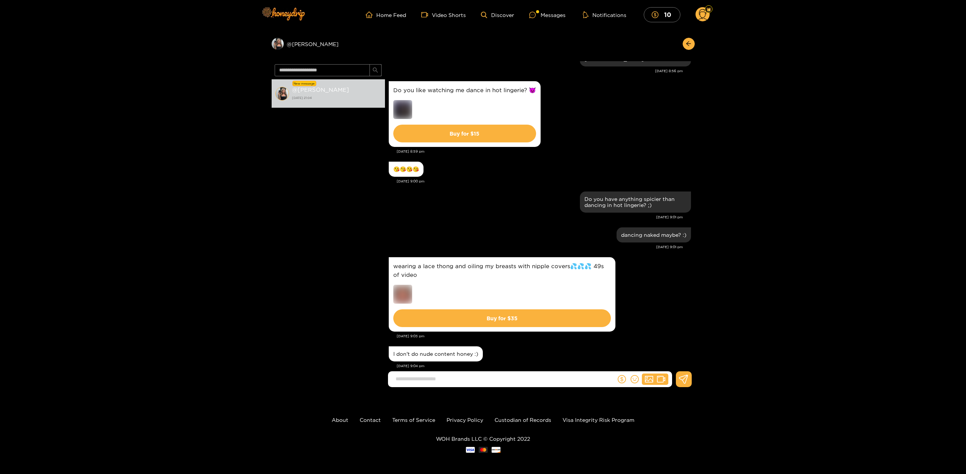
scroll to position [2, 0]
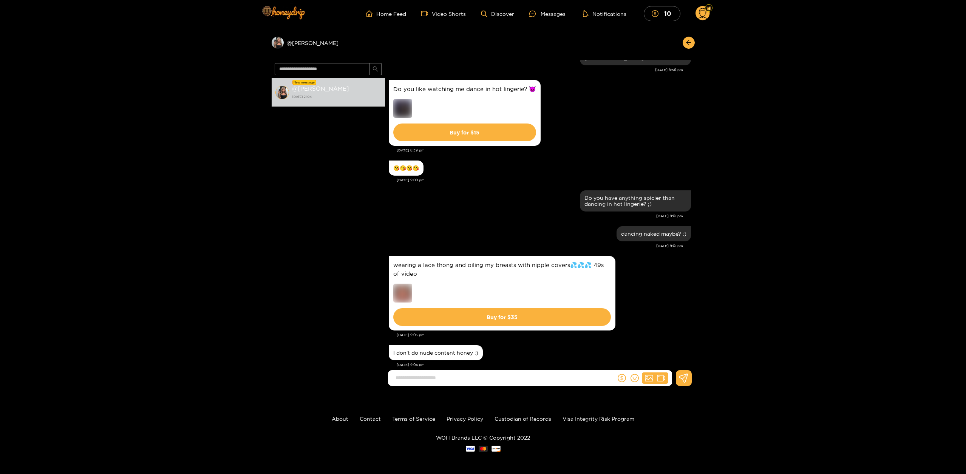
click at [899, 68] on div "Preview @ kendra New message @ kendra 17 August 2025 21:04 Kendra Hagan Hi babe…" at bounding box center [483, 210] width 966 height 363
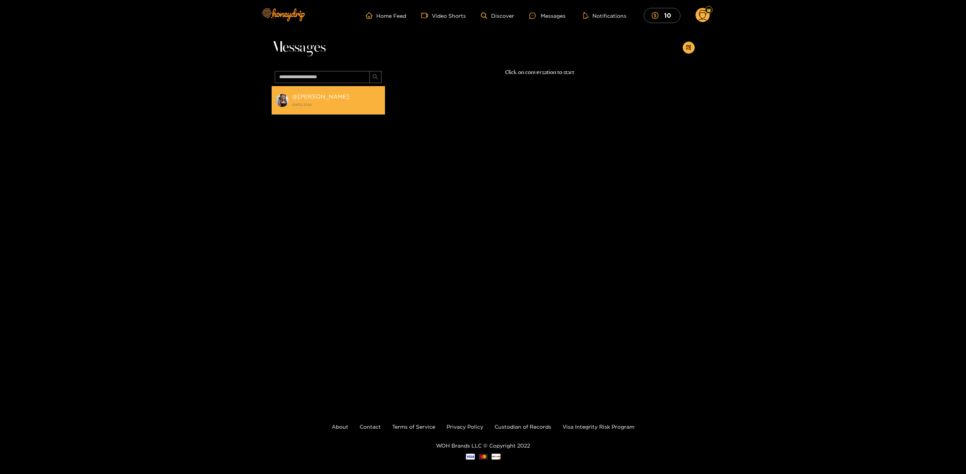
click at [360, 102] on strong "[DATE] 21:04" at bounding box center [336, 104] width 89 height 7
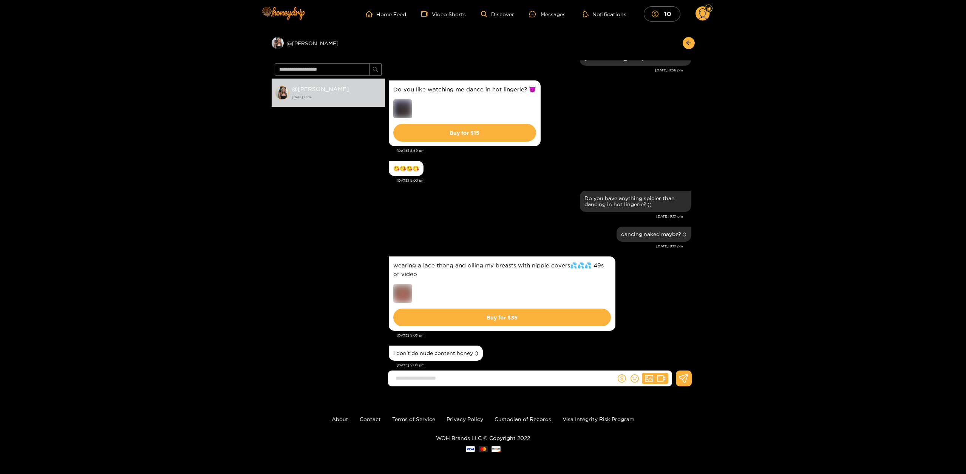
scroll to position [2, 0]
click at [516, 381] on input at bounding box center [504, 378] width 224 height 12
type input "**********"
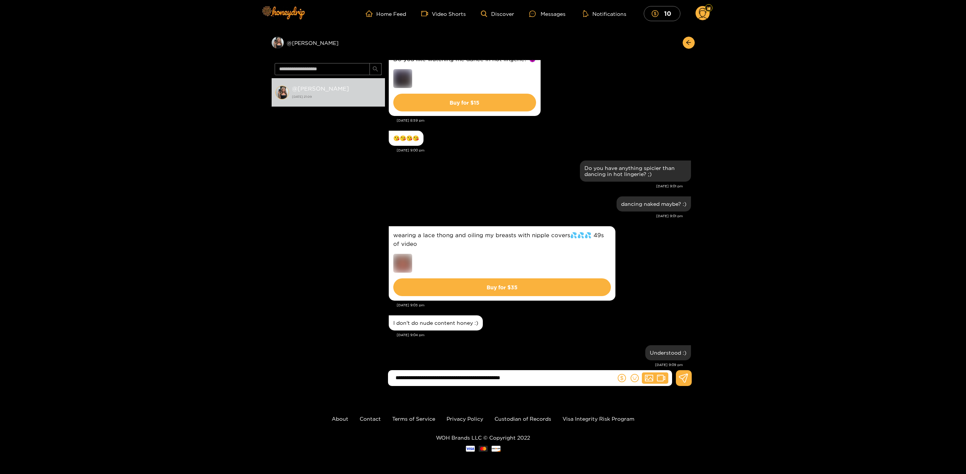
type input "**********"
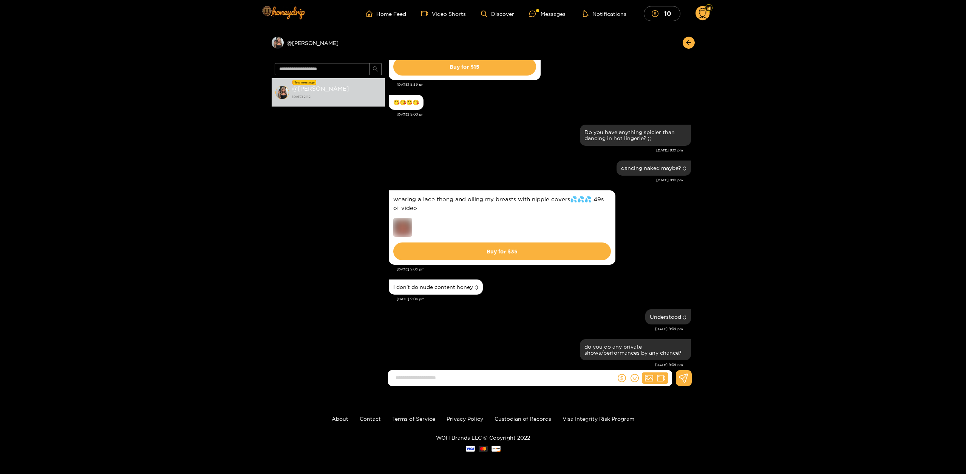
scroll to position [785, 0]
